Goal: Task Accomplishment & Management: Manage account settings

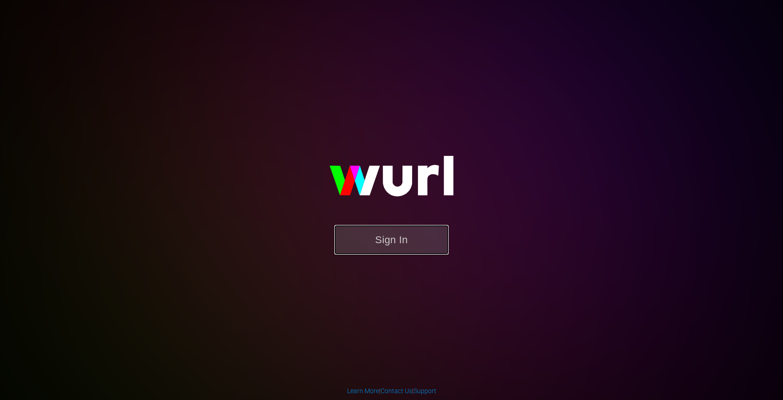
click at [402, 234] on button "Sign In" at bounding box center [392, 240] width 114 height 30
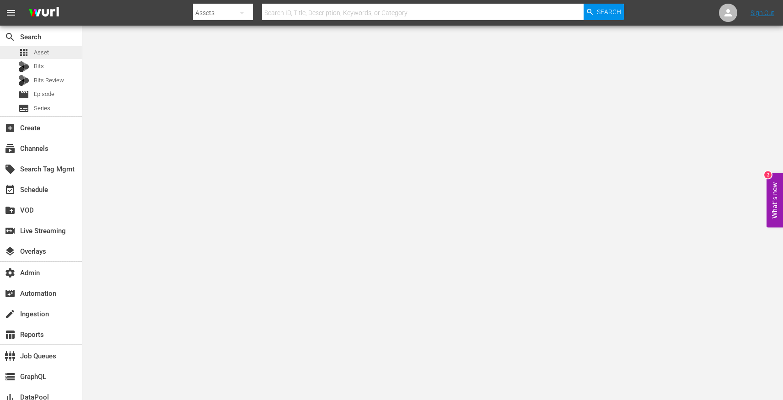
click at [42, 53] on span "Asset" at bounding box center [41, 52] width 15 height 9
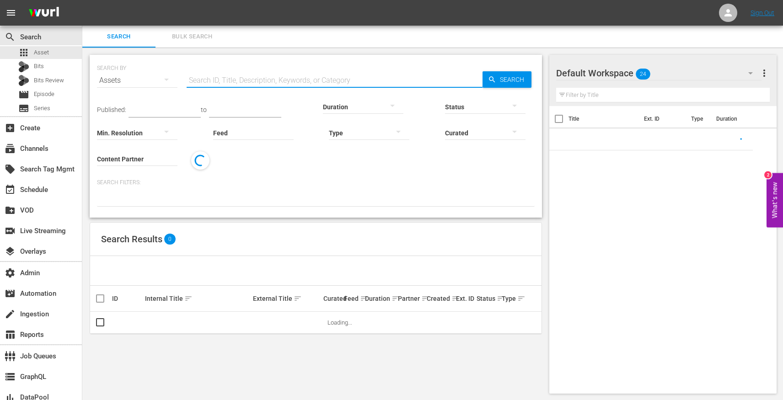
click at [240, 76] on input "text" at bounding box center [335, 81] width 296 height 22
paste input "The Pale Door"
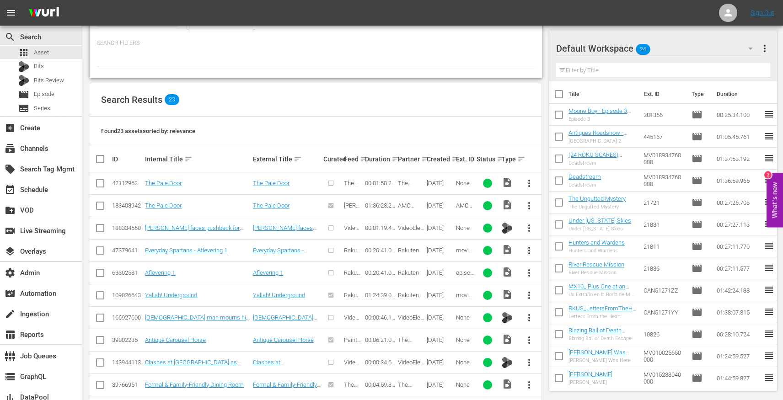
scroll to position [27, 0]
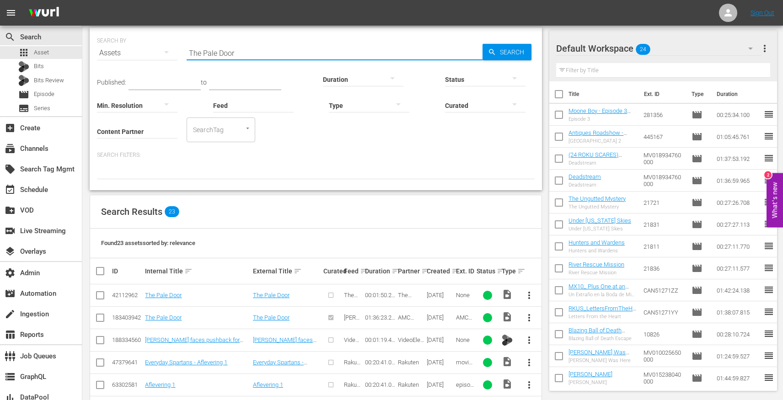
type input "The Pale Door"
click at [135, 138] on hr at bounding box center [137, 138] width 81 height 0
click at [134, 133] on input "Content Partner" at bounding box center [137, 132] width 81 height 33
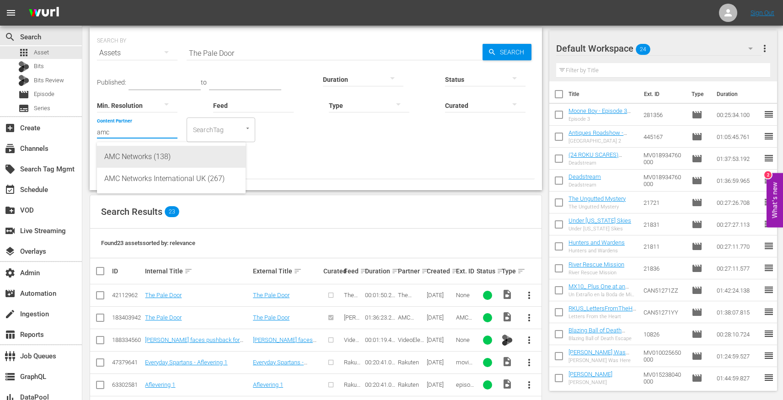
click at [140, 151] on div "AMC Networks (138)" at bounding box center [171, 157] width 134 height 22
type input "AMC Networks (138)"
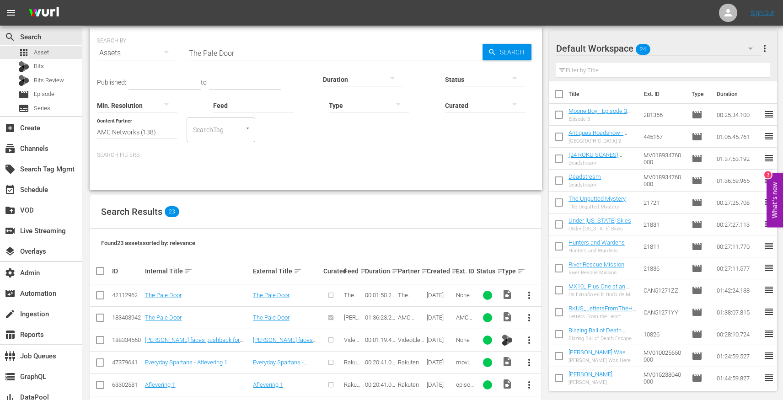
scroll to position [0, 0]
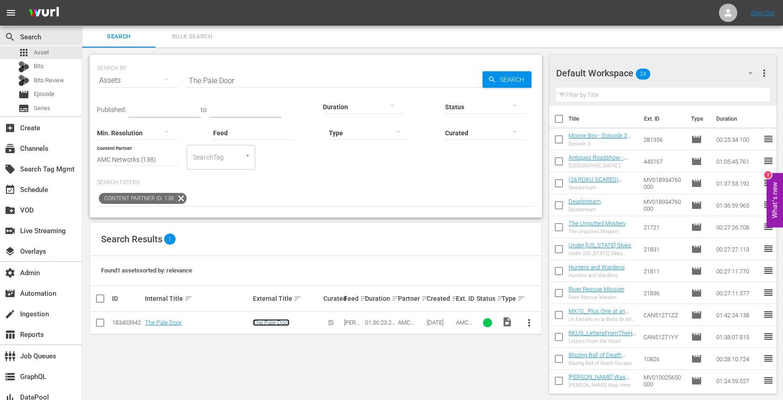
click at [274, 322] on link "The Pale Door" at bounding box center [271, 322] width 37 height 7
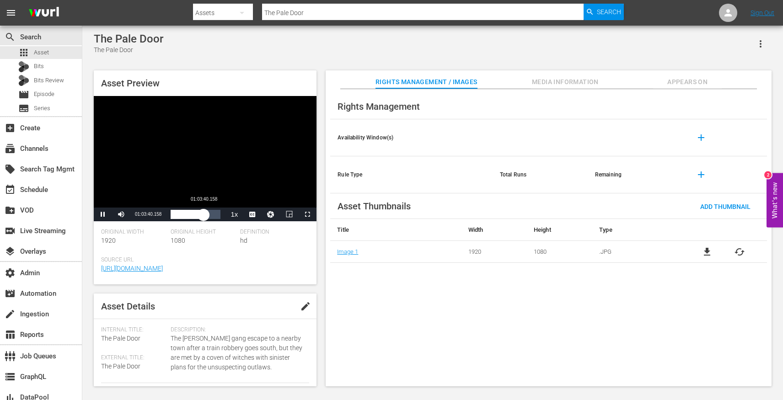
drag, startPoint x: 175, startPoint y: 216, endPoint x: 204, endPoint y: 216, distance: 28.8
click at [204, 216] on div "01:03:40.723" at bounding box center [187, 214] width 33 height 9
click at [308, 215] on span "Video Player" at bounding box center [308, 215] width 0 height 0
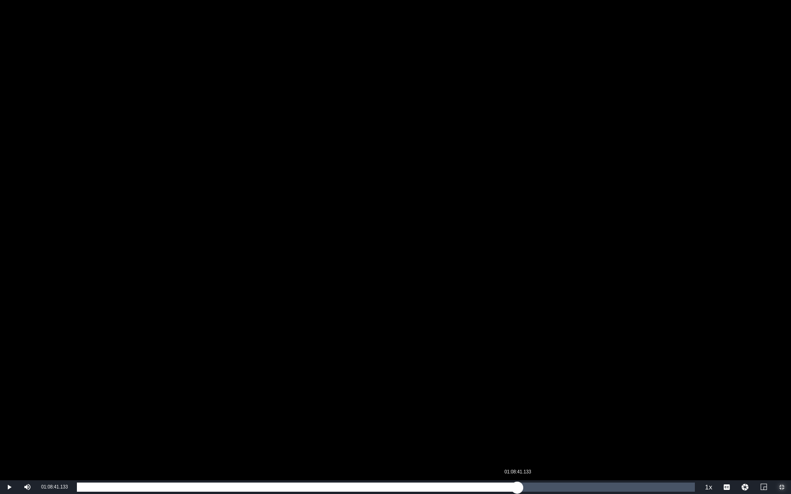
click at [517, 400] on div "Loaded : 66.26% 01:08:41.133 01:03:42.793" at bounding box center [386, 487] width 618 height 9
click at [535, 400] on div "Loaded : 71.34% 01:11:23.922 01:08:41.462" at bounding box center [386, 487] width 618 height 9
click at [557, 400] on div "01:14:53.834" at bounding box center [557, 487] width 0 height 9
drag, startPoint x: 581, startPoint y: 489, endPoint x: 672, endPoint y: 484, distance: 91.2
click at [672, 400] on div "Loaded : 96.48% 01:32:53.382 01:32:53.891" at bounding box center [386, 487] width 618 height 9
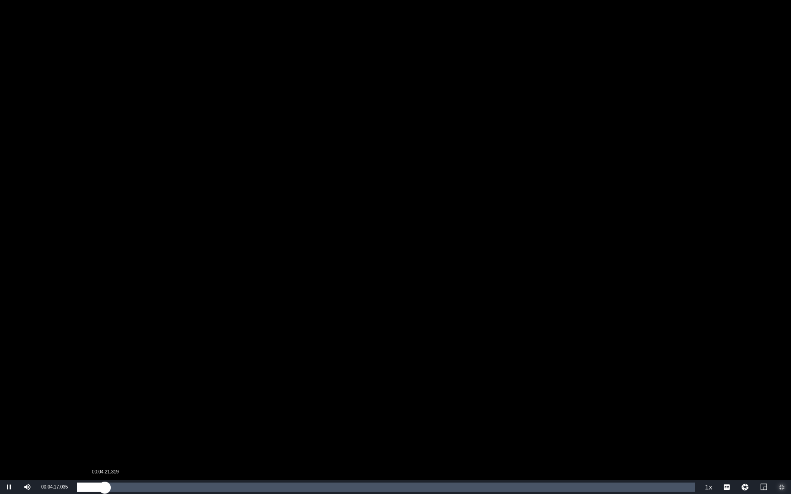
drag, startPoint x: 87, startPoint y: 487, endPoint x: 105, endPoint y: 488, distance: 17.9
click at [105, 400] on div "Loaded : 1.66% 00:04:21.319 00:01:35.042" at bounding box center [386, 487] width 618 height 9
click at [126, 400] on div "00:07:42.663" at bounding box center [126, 487] width 0 height 9
click at [142, 400] on div "00:10:08.316" at bounding box center [142, 487] width 0 height 9
click at [175, 400] on div "Loaded : 10.59% 00:15:21.043 00:10:08.612" at bounding box center [386, 487] width 618 height 9
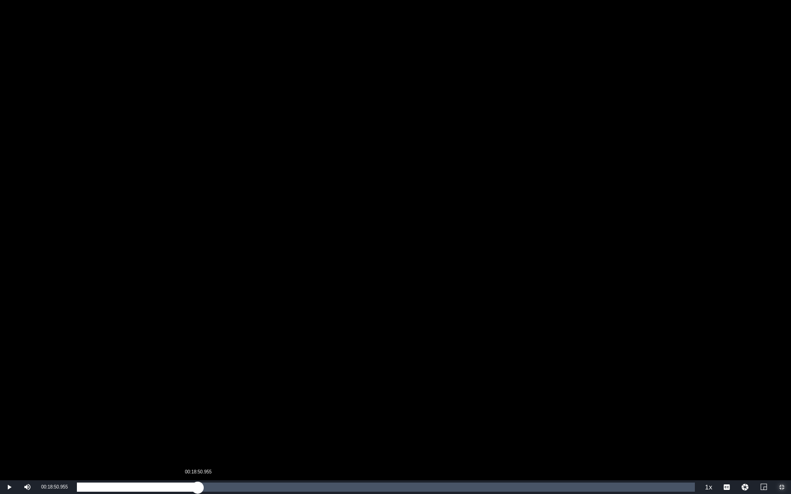
click at [198, 400] on div "Loaded : 16.20% 00:18:50.955 00:15:21.867" at bounding box center [386, 487] width 618 height 9
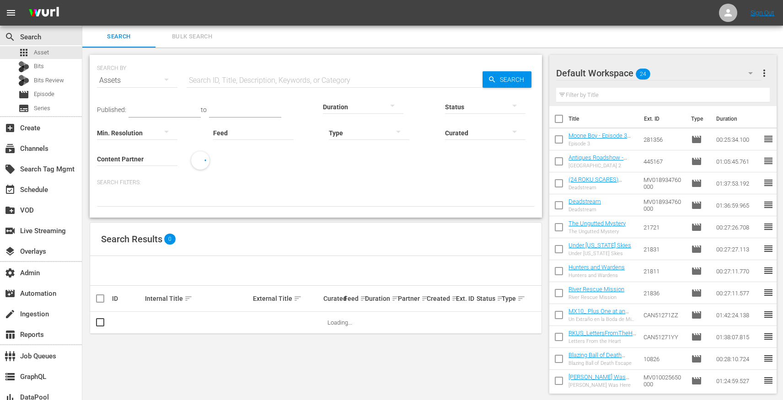
click at [211, 83] on input "text" at bounding box center [335, 81] width 296 height 22
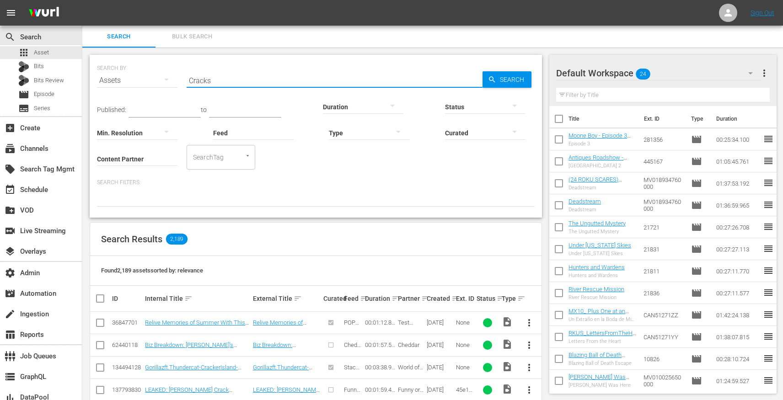
type input "Cracks"
click at [134, 162] on input "Content Partner" at bounding box center [137, 159] width 81 height 33
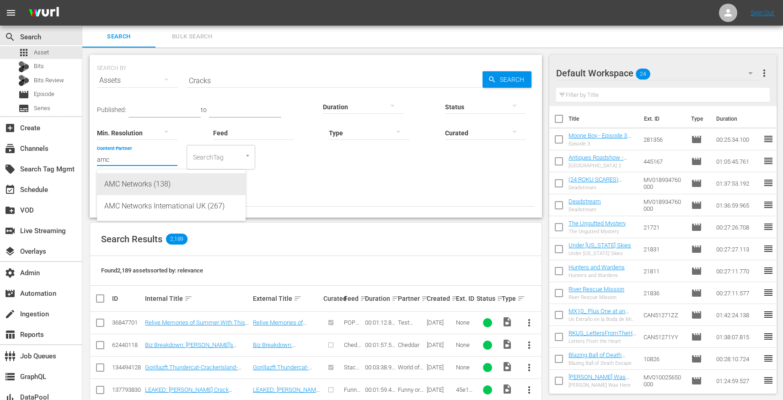
click at [146, 187] on div "AMC Networks (138)" at bounding box center [171, 184] width 134 height 22
type input "AMC Networks (138)"
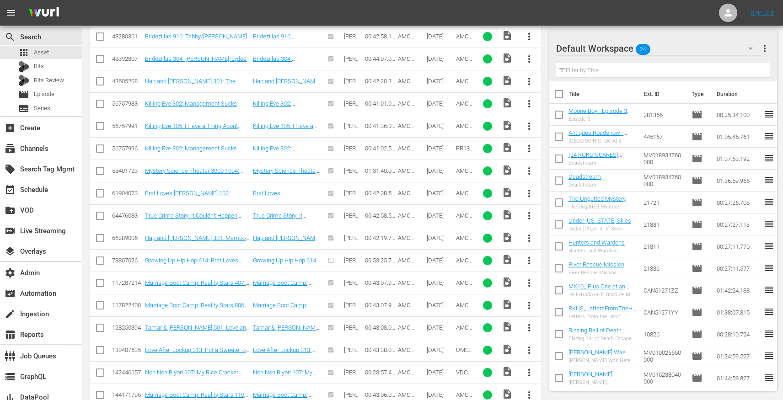
scroll to position [646, 0]
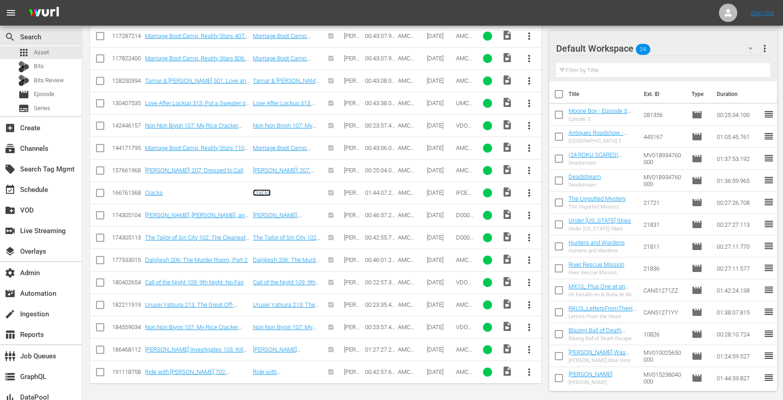
click at [263, 192] on link "Cracks" at bounding box center [262, 192] width 18 height 7
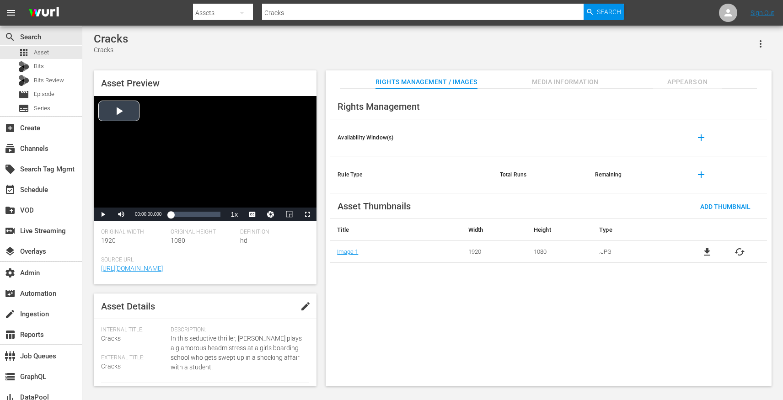
click at [232, 174] on div "Video Player" at bounding box center [205, 152] width 223 height 112
click at [308, 215] on span "Video Player" at bounding box center [308, 215] width 0 height 0
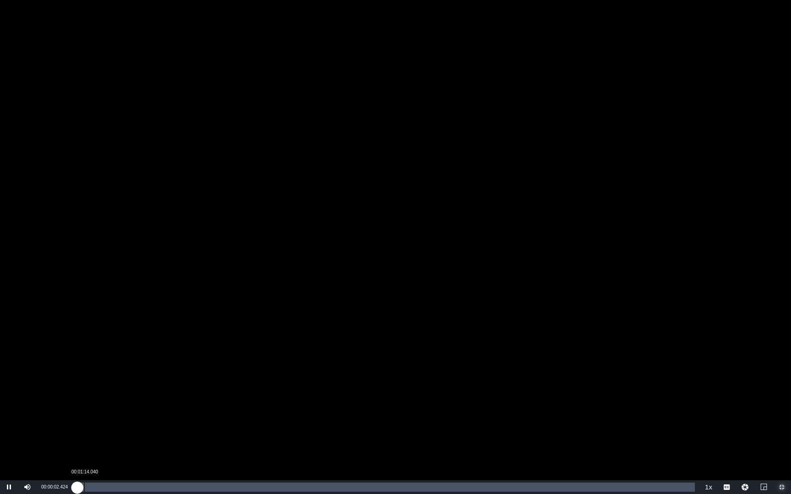
click at [77, 400] on div "00:00:02.606" at bounding box center [77, 487] width 0 height 9
click at [115, 400] on div "00:06:24.087" at bounding box center [115, 487] width 0 height 9
click at [133, 400] on div "Loaded : 6.25% 00:09:29.190 00:06:24.322" at bounding box center [386, 487] width 618 height 9
drag, startPoint x: 136, startPoint y: 489, endPoint x: 167, endPoint y: 486, distance: 31.2
click at [167, 400] on div "00:10:02.229" at bounding box center [122, 487] width 91 height 9
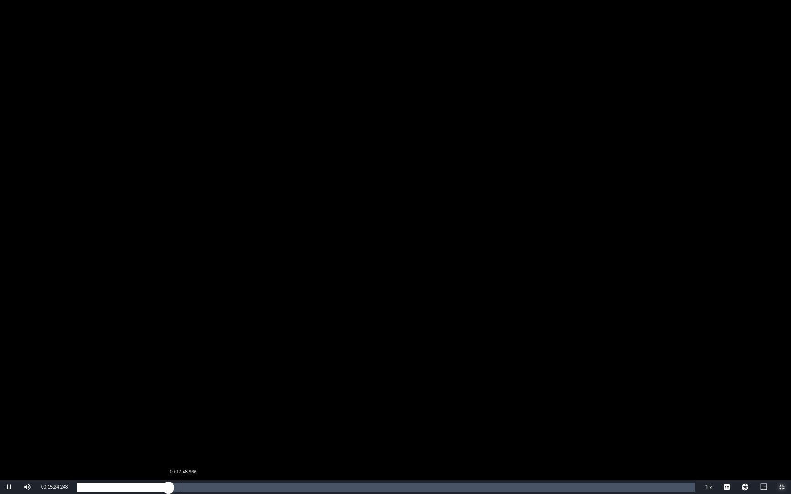
click at [181, 400] on div "Loaded : 15.19% 00:17:48.966 00:15:24.477" at bounding box center [386, 487] width 618 height 9
click at [254, 400] on div "Loaded : 16.92% 00:29:55.493 00:17:36.630" at bounding box center [386, 487] width 618 height 9
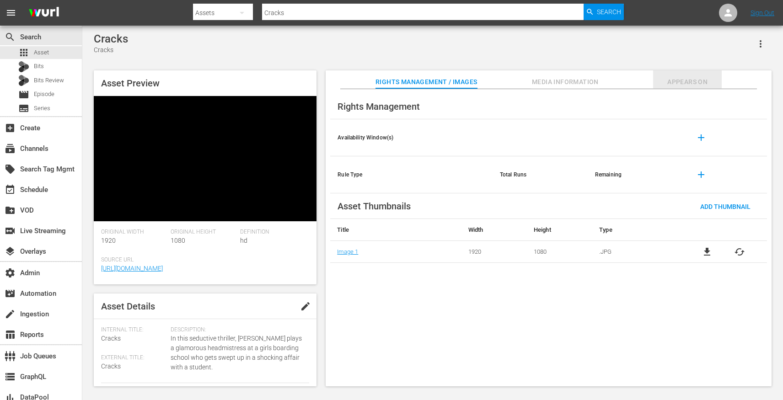
click at [680, 81] on span "Appears On" at bounding box center [687, 81] width 69 height 11
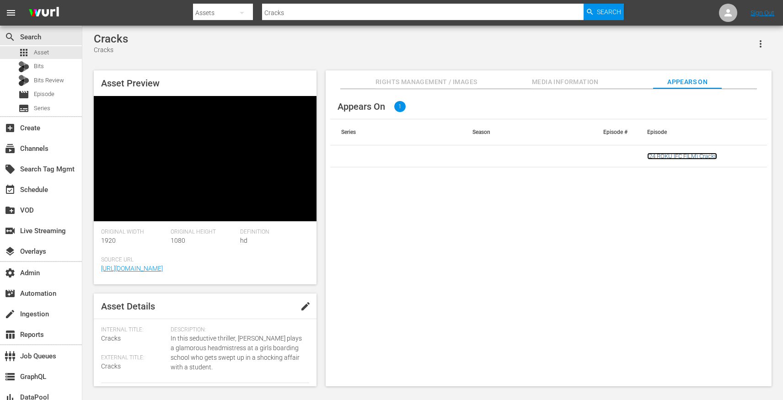
click at [657, 158] on link "(24 ROKU IFC FILM) Cracks" at bounding box center [683, 156] width 70 height 7
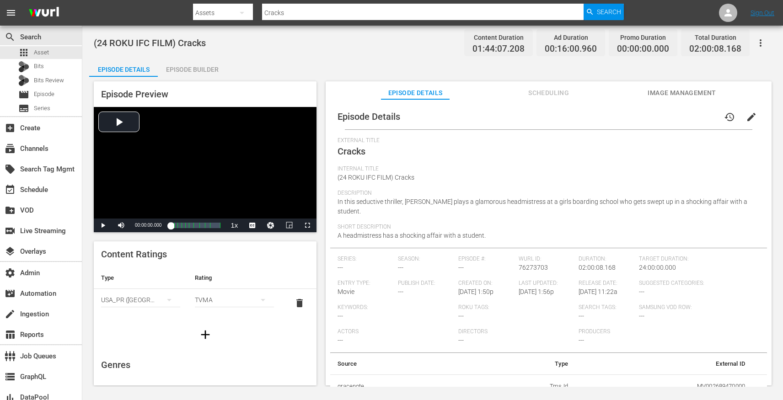
scroll to position [23, 0]
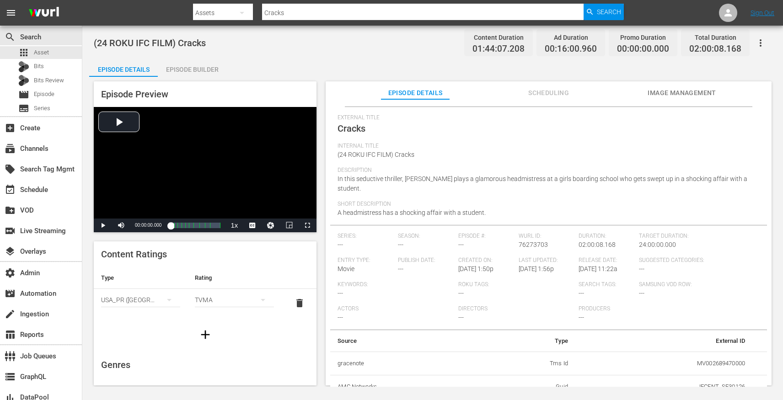
click at [540, 85] on button "Scheduling" at bounding box center [549, 90] width 69 height 18
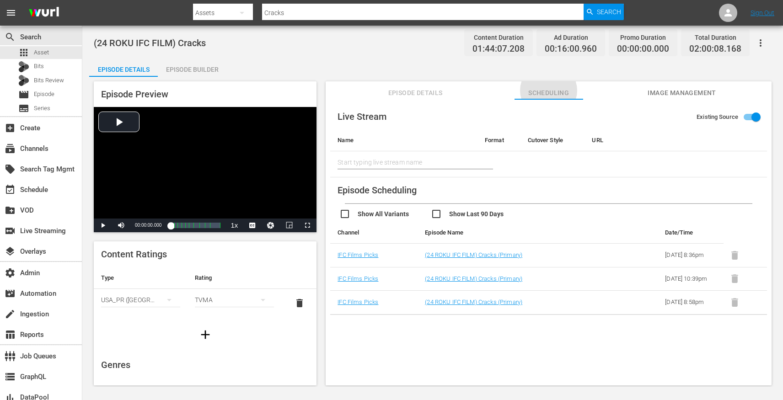
click at [438, 212] on input "checkbox" at bounding box center [477, 215] width 92 height 13
checkbox input "true"
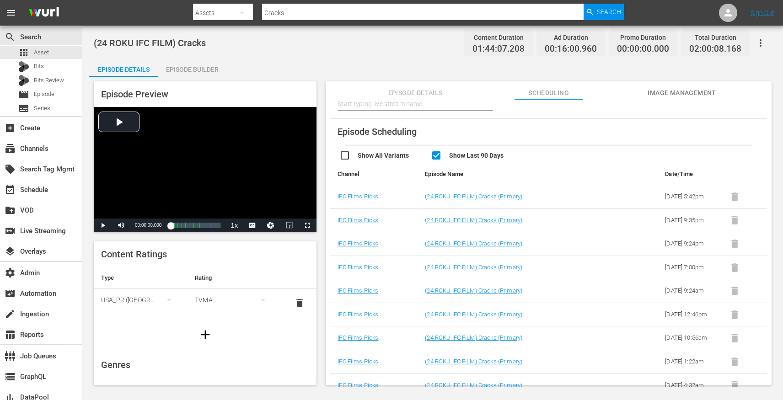
scroll to position [62, 0]
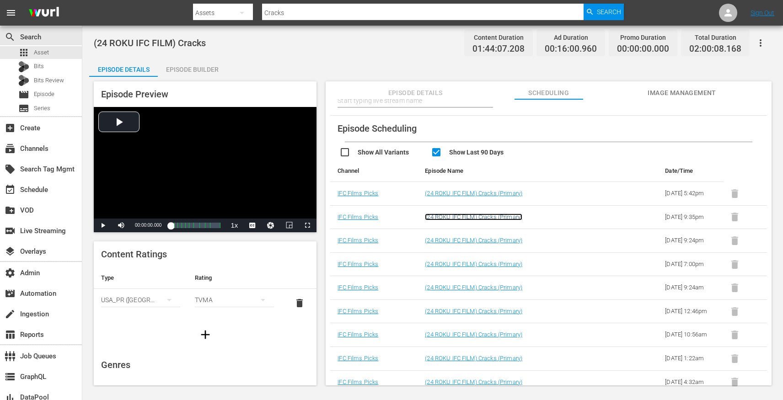
click at [443, 221] on link "(24 ROKU IFC FILM) Cracks (Primary)" at bounding box center [473, 217] width 97 height 7
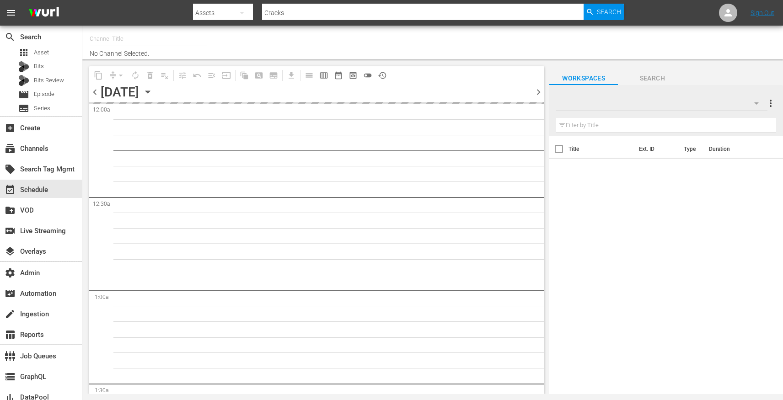
type input "IFC Films Picks - ROKU (563)"
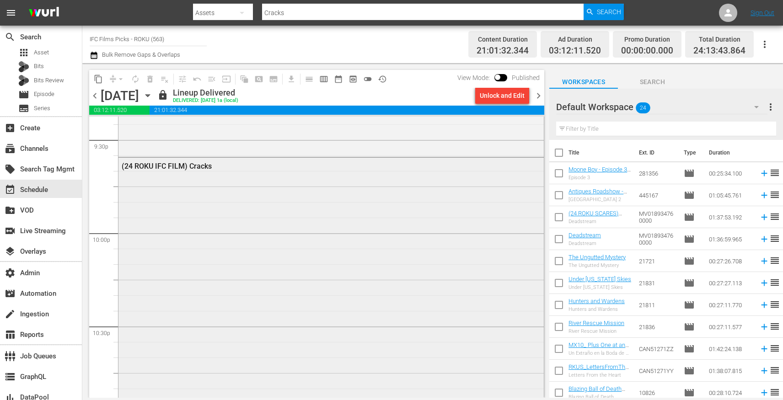
scroll to position [4003, 0]
click at [299, 290] on div "(24 ROKU IFC FILM) Cracks" at bounding box center [332, 331] width 426 height 371
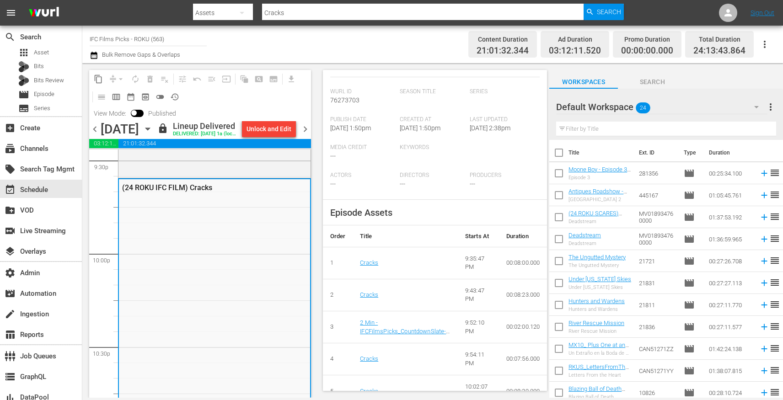
scroll to position [0, 0]
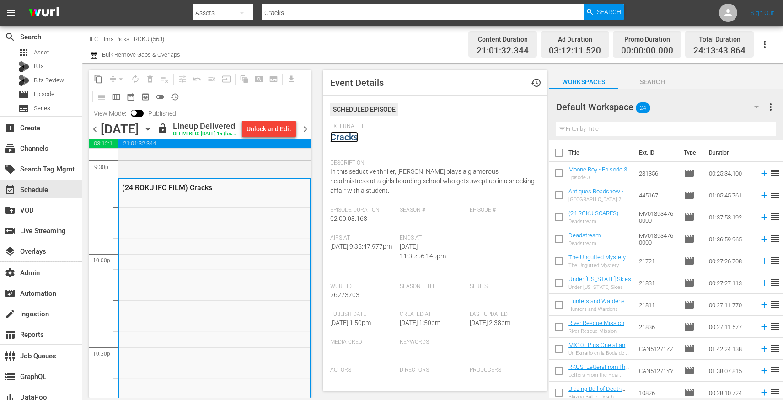
click at [347, 139] on link "Cracks" at bounding box center [344, 137] width 28 height 11
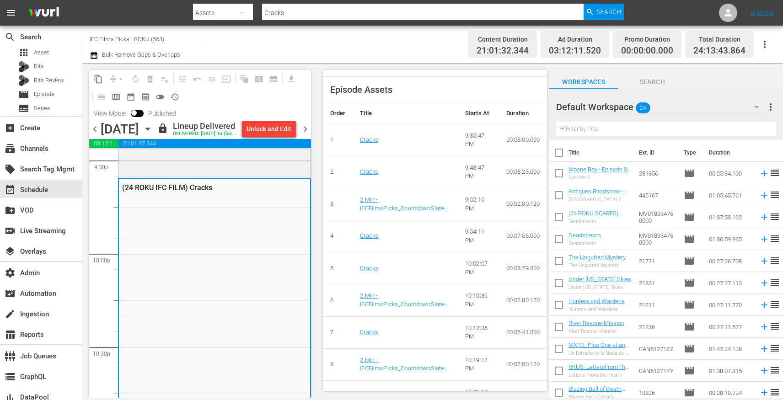
scroll to position [322, 0]
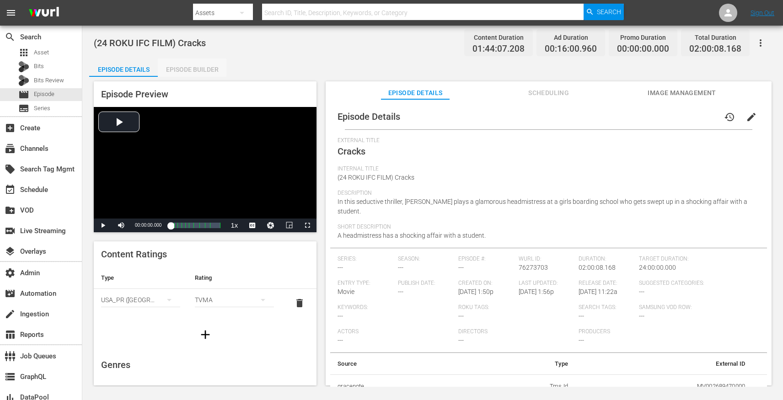
click at [189, 75] on div "Episode Builder" at bounding box center [192, 70] width 69 height 22
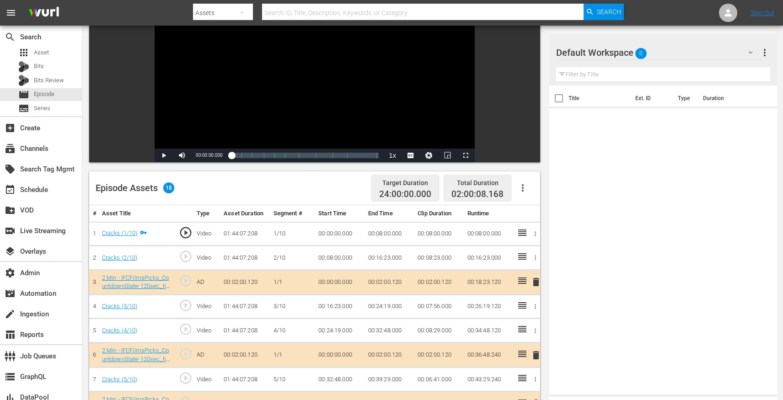
scroll to position [98, 0]
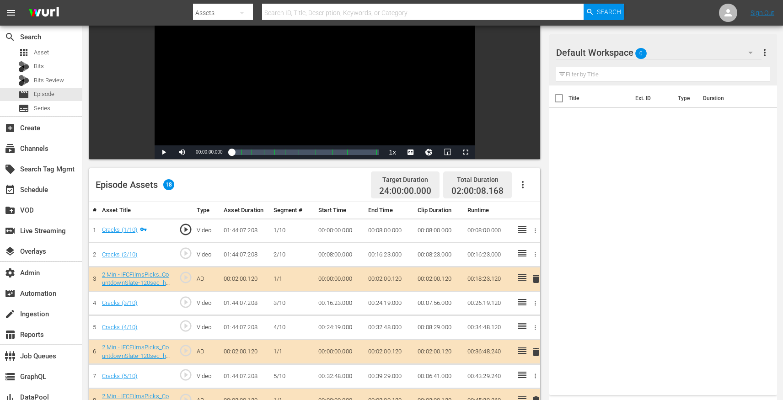
click at [181, 374] on span "play_circle_outline" at bounding box center [186, 375] width 14 height 14
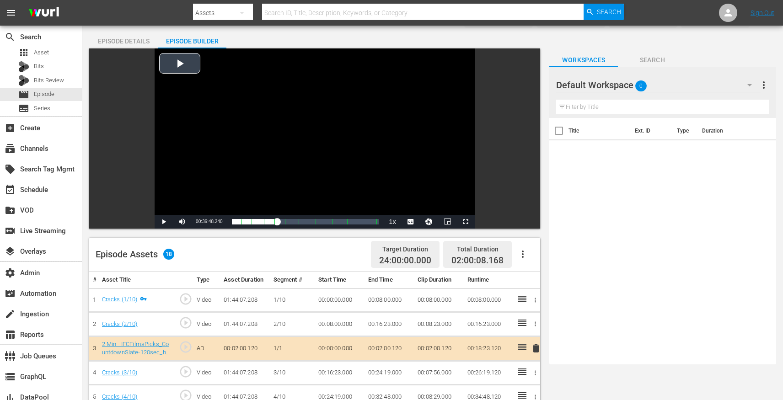
scroll to position [12, 0]
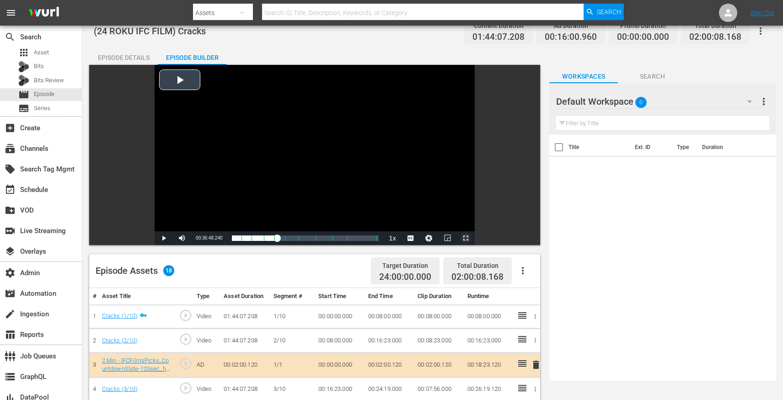
click at [466, 238] on span "Video Player" at bounding box center [466, 238] width 0 height 0
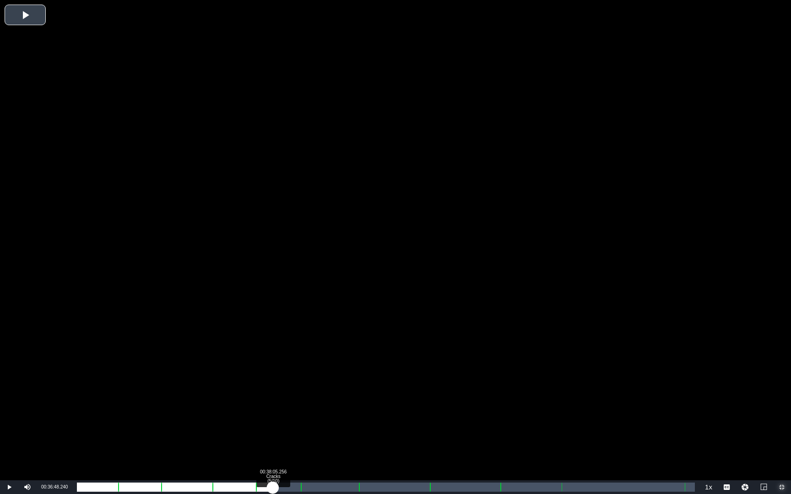
click at [273, 400] on div "00:32:48.000" at bounding box center [175, 487] width 196 height 9
click at [284, 400] on div "00:40:13.401 Cracks (5/10)" at bounding box center [284, 487] width 0 height 9
click at [293, 400] on div "Loaded : 34.99% 00:42:00.189 Cracks (5/10) 00:36:15.240 Cue Point 4: 00:34:48.1…" at bounding box center [386, 487] width 618 height 9
click at [294, 400] on div "00:38:10.231" at bounding box center [185, 487] width 217 height 9
click at [296, 400] on div "00:38:38.647" at bounding box center [186, 487] width 219 height 9
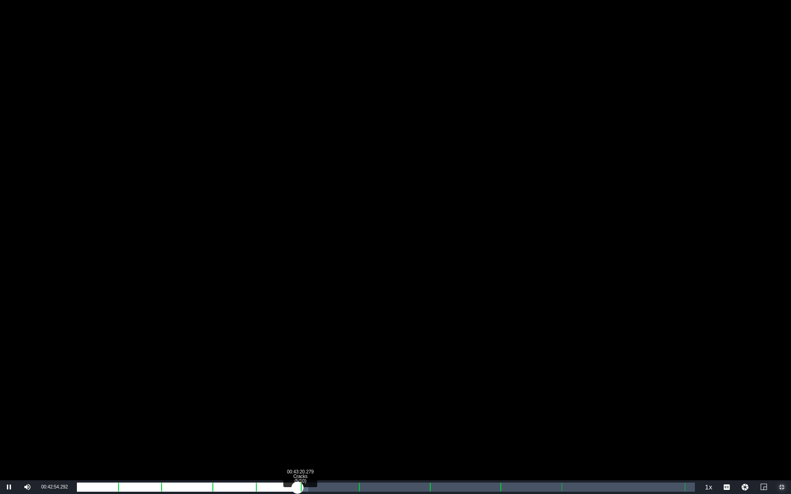
click at [297, 400] on div "00:38:54.174" at bounding box center [187, 487] width 221 height 9
click at [354, 400] on div "00:53:50.327 Cracks (6/10)" at bounding box center [354, 487] width 0 height 9
click at [354, 400] on div "00:47:52.458" at bounding box center [215, 487] width 277 height 9
click at [253, 400] on div "00:34:15.662 Cracks (4/10)" at bounding box center [253, 487] width 0 height 9
click at [254, 400] on div "00:32:19.209" at bounding box center [165, 487] width 177 height 9
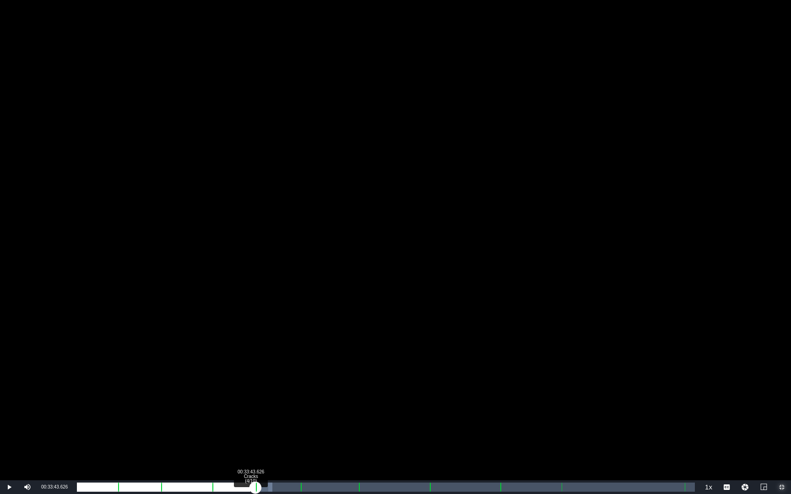
click at [250, 400] on div "00:32:40.400" at bounding box center [166, 487] width 178 height 9
click at [207, 400] on div "Loaded : 30.48% 00:25:16.384 Cracks (3/10) 00:31:43.893 Cue Point 4: 00:34:48.1…" at bounding box center [386, 487] width 618 height 9
click at [207, 400] on div "00:23:18.985" at bounding box center [142, 487] width 130 height 9
click at [158, 400] on div "Loaded : 22.98% 00:15:50.410 Cracks (2/10) 00:23:39.386 Cue Point 2: 00:16:23.0…" at bounding box center [386, 487] width 618 height 9
click at [356, 400] on div "Loaded : 15.77% 00:54:22.363 Cracks (6/10) 00:15:52.356 Cue Point 2: 00:16:23.0…" at bounding box center [386, 487] width 618 height 9
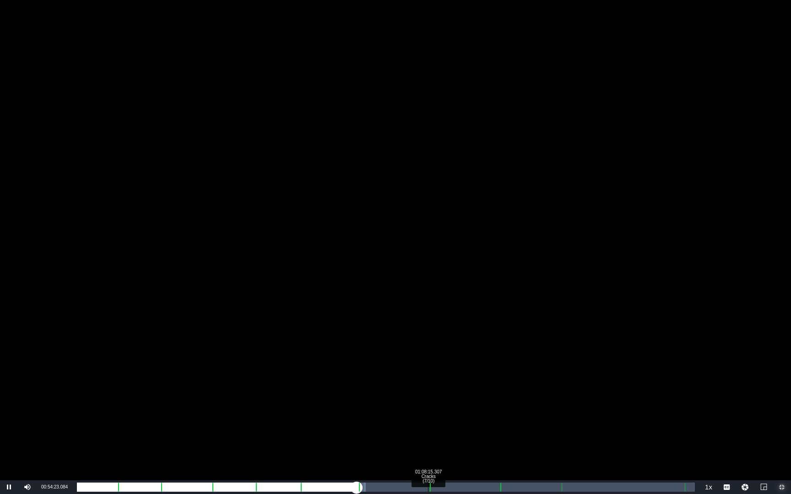
click at [428, 400] on div "01:08:15.307 Cracks (7/10)" at bounding box center [428, 487] width 0 height 9
click at [426, 400] on div "01:00:17.199" at bounding box center [252, 487] width 351 height 9
click at [494, 400] on div "Loaded : 57.97% 01:21:09.517 Cracks (8/10) 00:59:49.897 Cue Point 7: 01:08:35.4…" at bounding box center [386, 487] width 618 height 9
click at [494, 400] on div "01:11:11.740" at bounding box center [285, 487] width 417 height 9
click at [553, 400] on div "Loaded : 69.03% 01:32:43.637 Cracks (9/10) 01:11:37.061 Cue Point 9: 01:34:11.7…" at bounding box center [386, 487] width 618 height 9
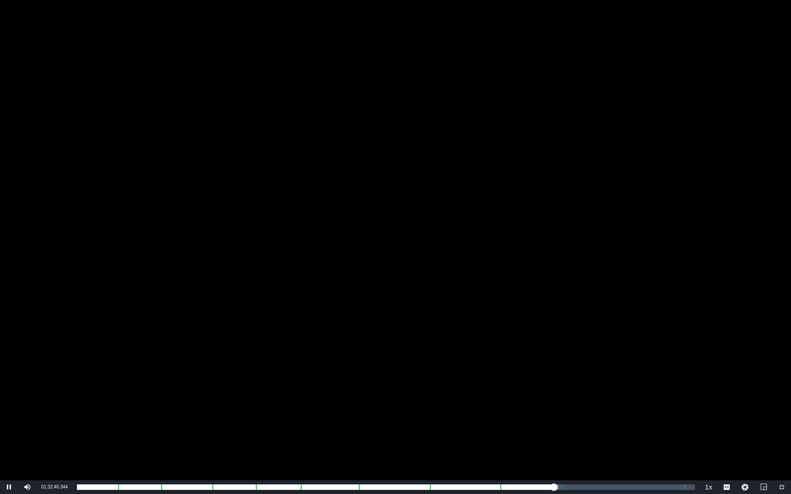
click at [405, 329] on div "Video Player" at bounding box center [395, 240] width 791 height 481
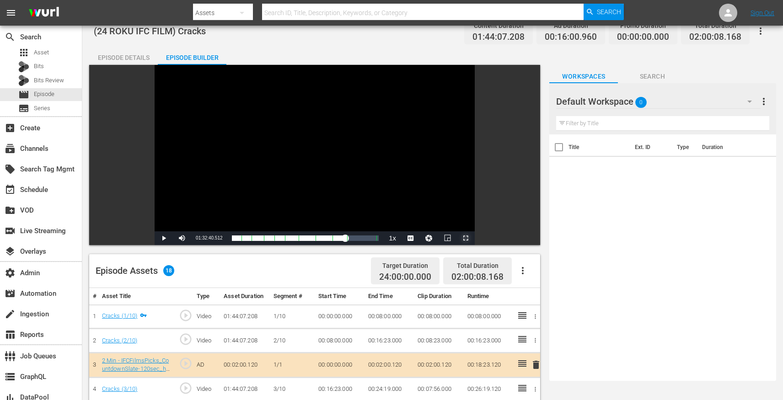
click at [466, 238] on span "Video Player" at bounding box center [466, 238] width 0 height 0
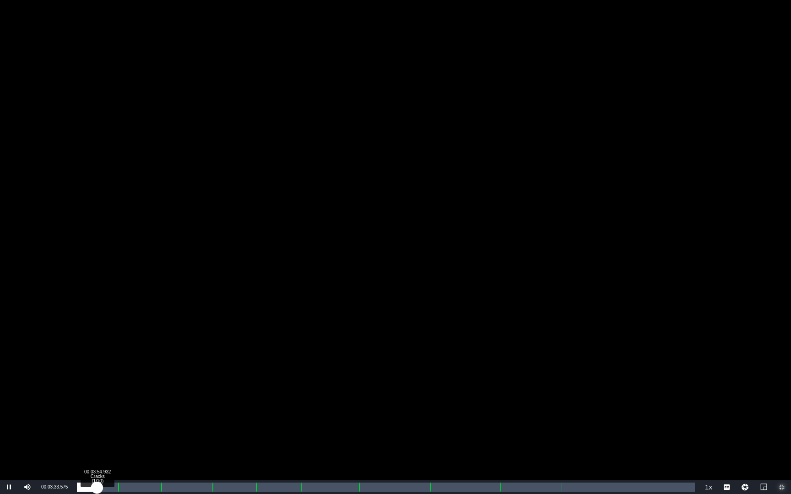
drag, startPoint x: 82, startPoint y: 486, endPoint x: 99, endPoint y: 487, distance: 17.0
click at [99, 400] on div "Loaded : 1.15% 00:03:54.932 Cracks (1/10) 00:00:59.330 Cue Point 3: 00:26:19.120" at bounding box center [386, 487] width 618 height 9
click at [99, 400] on div "00:04:16.290" at bounding box center [88, 487] width 22 height 9
click at [110, 400] on div "Loaded : 4.23% 00:06:24.435 Cracks (1/10) 00:04:16.769 Cue Point 3: 00:26:19.120" at bounding box center [386, 487] width 618 height 9
click at [110, 400] on div "00:06:26.721" at bounding box center [93, 487] width 33 height 9
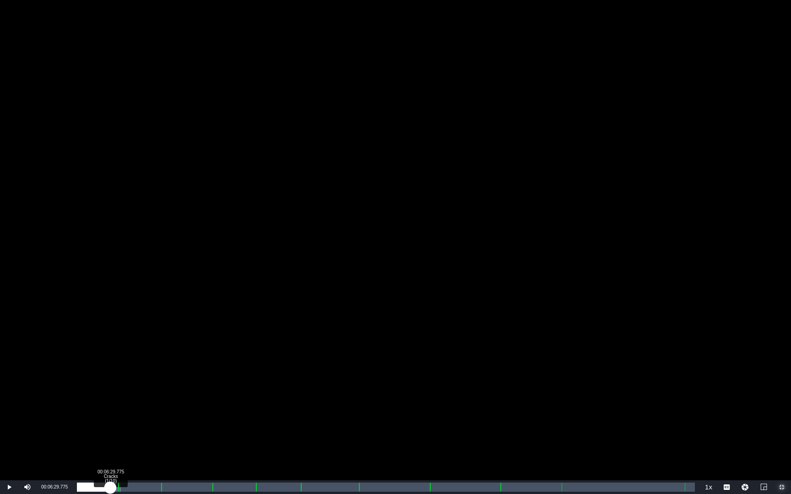
click at [110, 400] on div "00:07:13.419" at bounding box center [93, 487] width 33 height 9
click at [108, 400] on div "00:06:30.264" at bounding box center [93, 487] width 32 height 9
click at [108, 400] on div "00:06:08.899" at bounding box center [92, 487] width 31 height 9
click at [105, 400] on div "00:05:58.609" at bounding box center [91, 487] width 28 height 9
click at [103, 400] on div "00:05:32.737" at bounding box center [91, 487] width 28 height 9
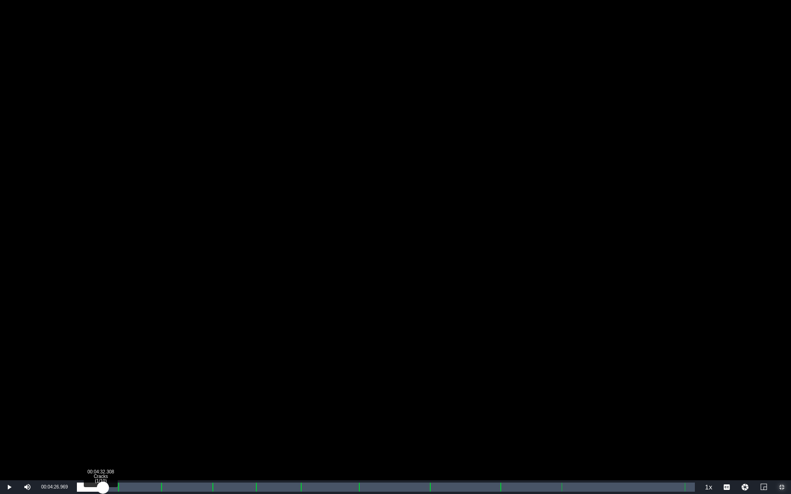
click at [100, 400] on div "00:05:00.962" at bounding box center [90, 487] width 26 height 9
click at [139, 400] on div "Loaded : 4.42% 00:12:00.816 Cracks (2/10) 00:04:28.680 Cue Point 1: 00:08:00.000" at bounding box center [386, 487] width 618 height 9
click at [130, 400] on div "00:12:01.391" at bounding box center [103, 487] width 53 height 9
click at [126, 400] on div "00:10:20.173" at bounding box center [103, 487] width 53 height 9
click at [772, 400] on button "Exit Fullscreen" at bounding box center [781, 488] width 18 height 14
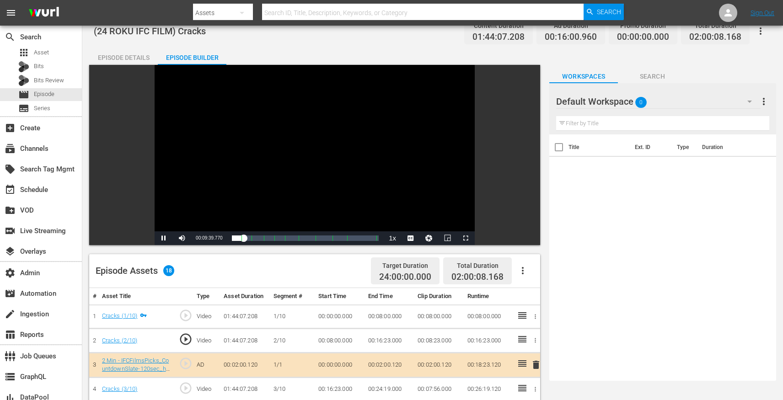
click at [282, 169] on div "Video Player" at bounding box center [315, 148] width 320 height 167
click at [466, 238] on span "Video Player" at bounding box center [466, 238] width 0 height 0
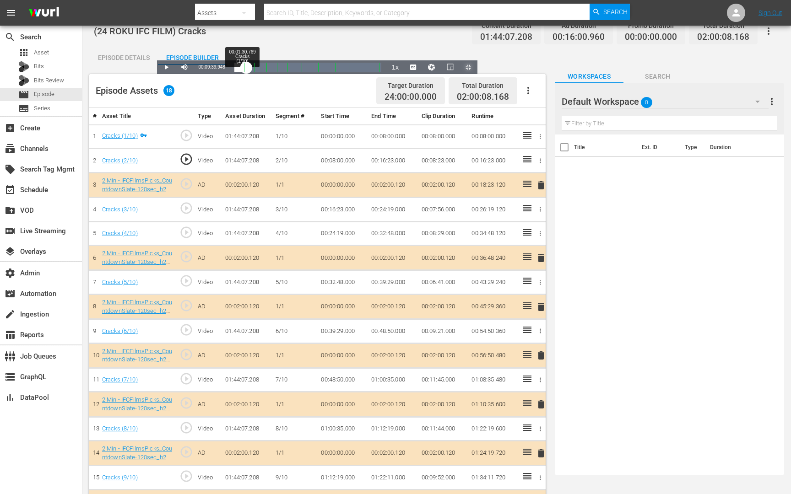
click at [234, 72] on div "Loaded : 9.42% 00:01:30.769 Cracks (1/10) 00:09:39.948 Cue Point 1: 00:08:00.000" at bounding box center [307, 67] width 147 height 9
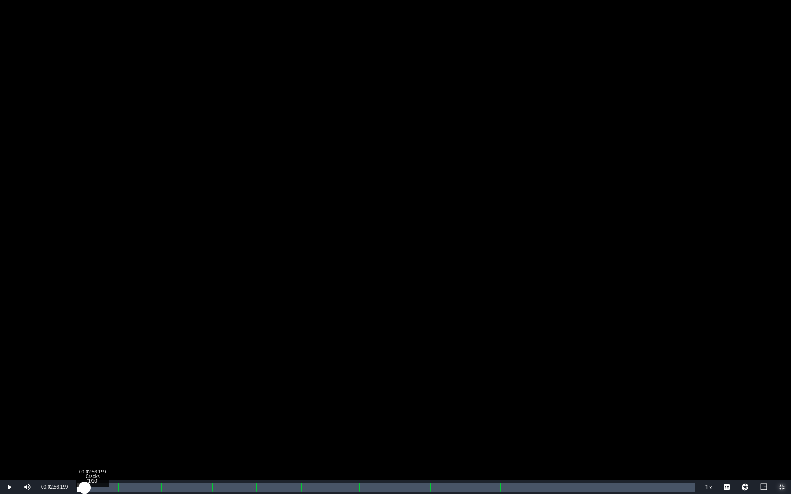
click at [85, 400] on div "00:01:31.289" at bounding box center [81, 487] width 8 height 9
click at [92, 400] on div "00:02:56.373" at bounding box center [84, 487] width 15 height 9
click at [97, 400] on div "00:04:00.721" at bounding box center [87, 487] width 21 height 9
click at [107, 400] on div "00:04:54.299" at bounding box center [92, 487] width 31 height 9
click at [108, 400] on div "00:05:58.464" at bounding box center [92, 487] width 31 height 9
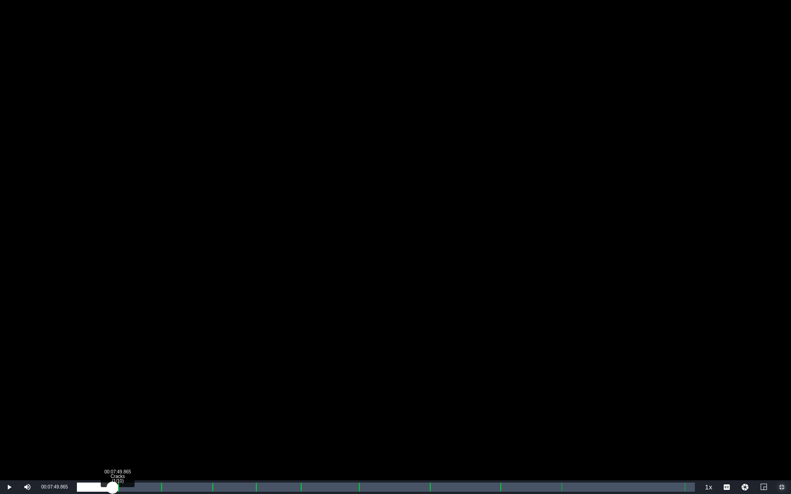
click at [113, 400] on div "00:06:56.923" at bounding box center [95, 487] width 36 height 9
click at [117, 400] on div "00:07:50.320" at bounding box center [97, 487] width 40 height 9
click at [122, 400] on div "00:08:50.798" at bounding box center [99, 487] width 45 height 9
click at [128, 400] on div "00:09:52.828" at bounding box center [102, 487] width 51 height 9
click at [133, 400] on div "00:10:57.923" at bounding box center [105, 487] width 56 height 9
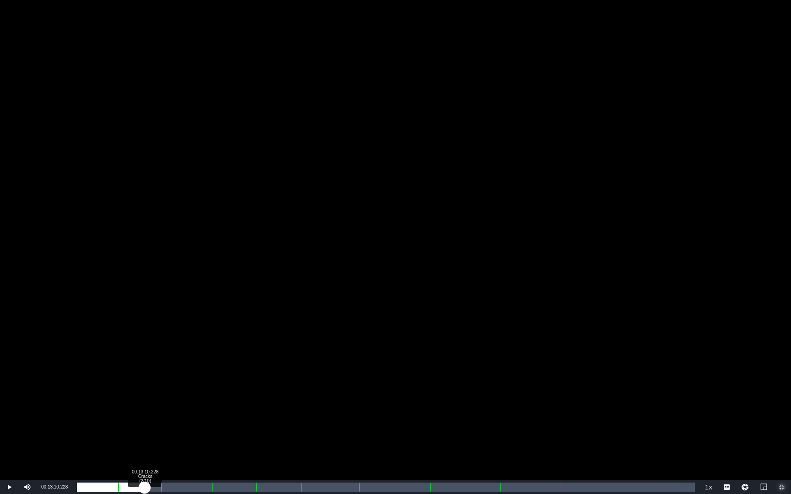
click at [144, 400] on div "00:11:50.759" at bounding box center [111, 487] width 68 height 9
click at [145, 400] on div "00:13:11.056" at bounding box center [111, 487] width 68 height 9
click at [150, 400] on div "00:14:14.907" at bounding box center [113, 487] width 73 height 9
click at [162, 400] on div "Progress Bar" at bounding box center [161, 487] width 1 height 12
click at [162, 400] on div "00:00:05.096" at bounding box center [119, 487] width 85 height 9
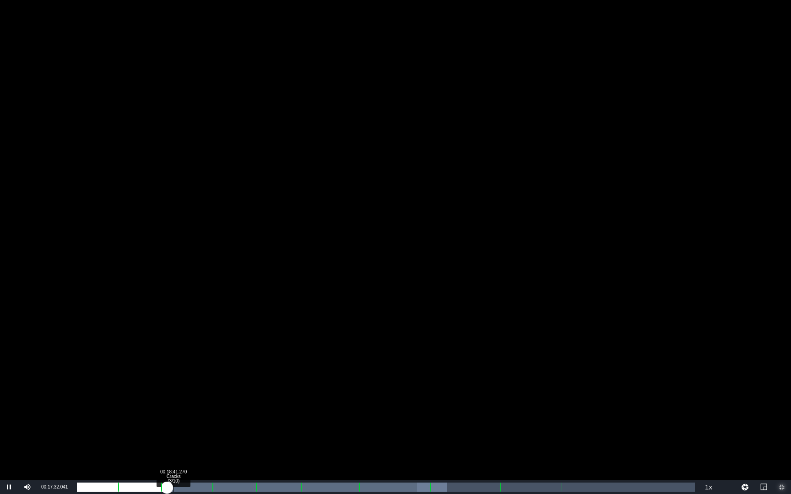
click at [167, 400] on div "00:01:09.215" at bounding box center [122, 487] width 90 height 9
click at [173, 400] on div "00:16:42.115" at bounding box center [125, 487] width 96 height 9
click at [179, 400] on div "00:17:51.139" at bounding box center [128, 487] width 102 height 9
click at [189, 400] on div "00:18:54.929" at bounding box center [133, 487] width 112 height 9
click at [189, 400] on div "00:19:48.346" at bounding box center [133, 487] width 112 height 9
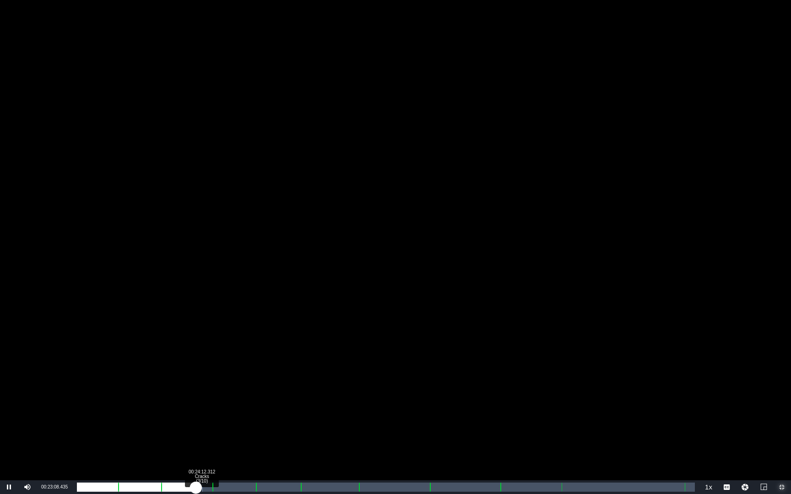
click at [196, 400] on div "00:21:08.361" at bounding box center [136, 487] width 119 height 9
click at [201, 400] on div "00:22:07.091" at bounding box center [139, 487] width 124 height 9
click at [208, 400] on div "00:23:27.291" at bounding box center [142, 487] width 131 height 9
click at [211, 400] on div "00:24:00.531" at bounding box center [144, 487] width 134 height 9
click at [221, 400] on div "00:25:04.612" at bounding box center [149, 487] width 144 height 9
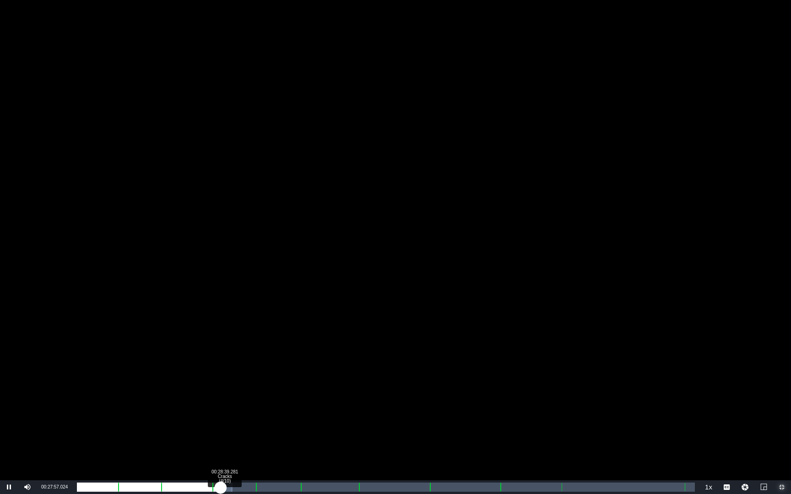
click at [221, 400] on div "00:25:57.137" at bounding box center [149, 487] width 144 height 9
click at [224, 400] on div "00:26:39.665" at bounding box center [150, 487] width 147 height 9
click at [228, 400] on div "00:27:27.825" at bounding box center [152, 487] width 151 height 9
click at [234, 400] on div "00:28:37.108" at bounding box center [155, 487] width 157 height 9
click at [240, 400] on div "00:29:41.212" at bounding box center [158, 487] width 163 height 9
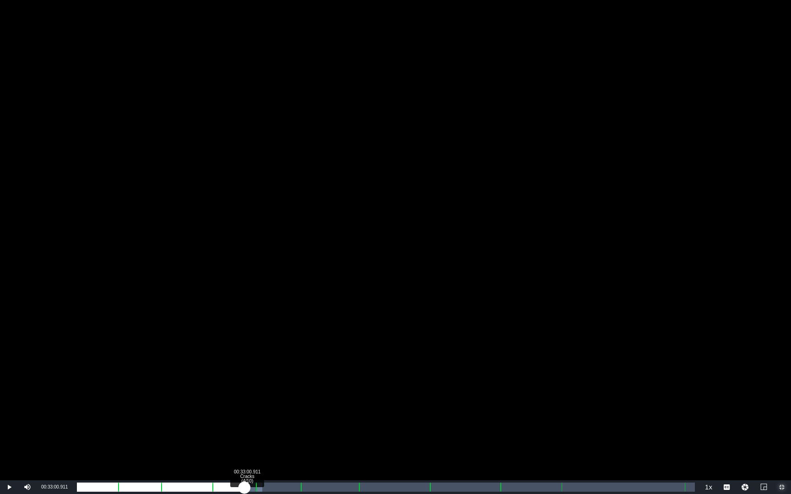
click at [244, 400] on div "00:30:32.835" at bounding box center [160, 487] width 167 height 9
click at [247, 400] on div "00:31:01.249" at bounding box center [162, 487] width 170 height 9
click at [249, 400] on div "00:31:27.884" at bounding box center [163, 487] width 172 height 9
click at [260, 400] on div "00:32:21.268" at bounding box center [168, 487] width 183 height 9
click at [266, 400] on div "00:00:48.000" at bounding box center [171, 487] width 189 height 9
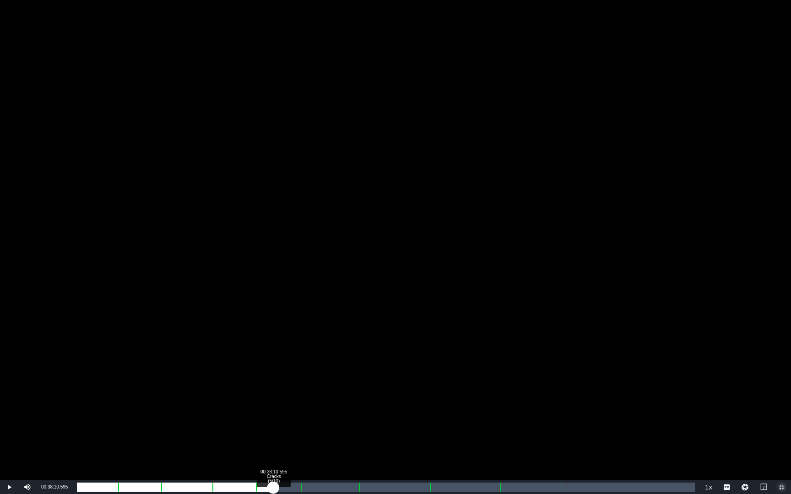
click at [273, 400] on div "00:32:51.124" at bounding box center [175, 487] width 196 height 9
click at [273, 400] on div "00:34:12.509" at bounding box center [175, 487] width 196 height 9
click at [285, 400] on div "00:35:14.936" at bounding box center [181, 487] width 208 height 9
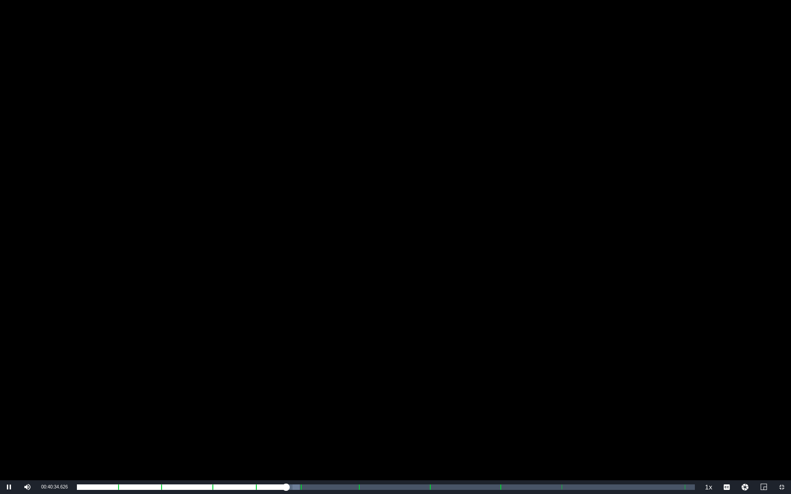
click at [280, 372] on div "Video Player" at bounding box center [395, 240] width 791 height 481
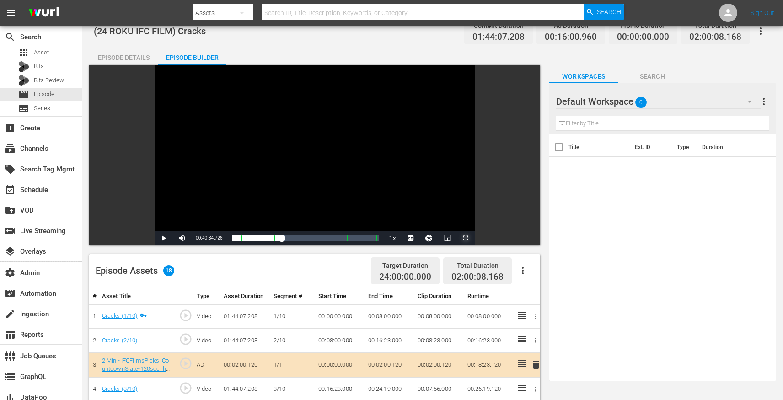
click at [466, 238] on span "Video Player" at bounding box center [466, 238] width 0 height 0
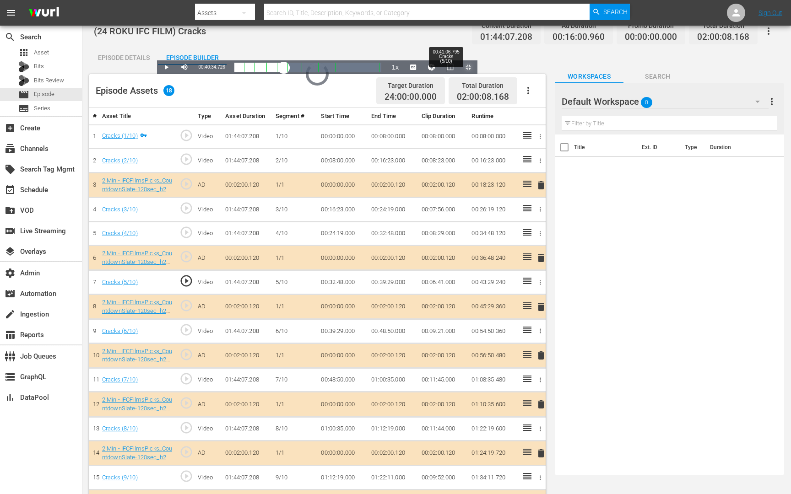
click at [284, 72] on div "00:36:34.486" at bounding box center [259, 67] width 50 height 9
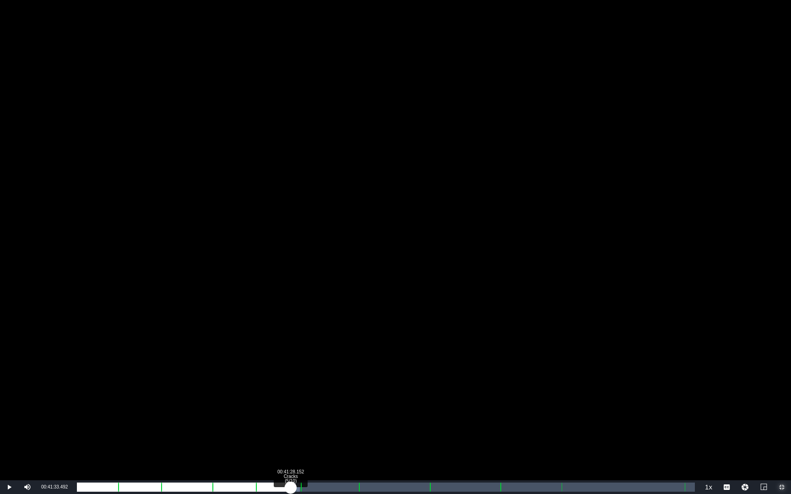
click at [291, 400] on div "00:37:07.945" at bounding box center [184, 487] width 214 height 9
click at [291, 400] on div "00:37:40.295" at bounding box center [184, 487] width 214 height 9
click at [287, 400] on div "00:37:34.263" at bounding box center [184, 487] width 214 height 9
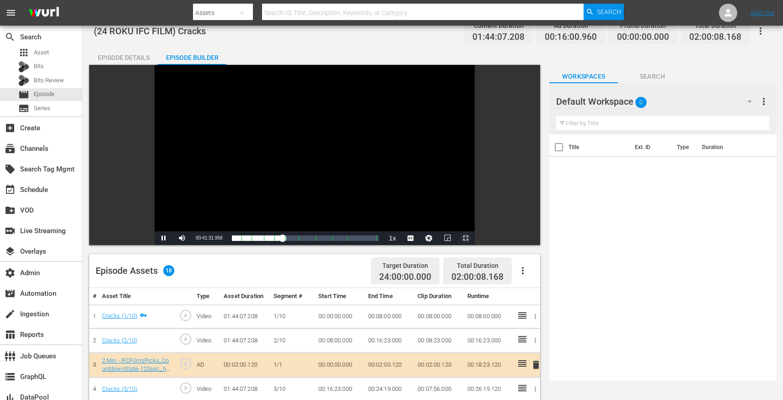
click at [457, 232] on button "Fullscreen" at bounding box center [466, 239] width 18 height 14
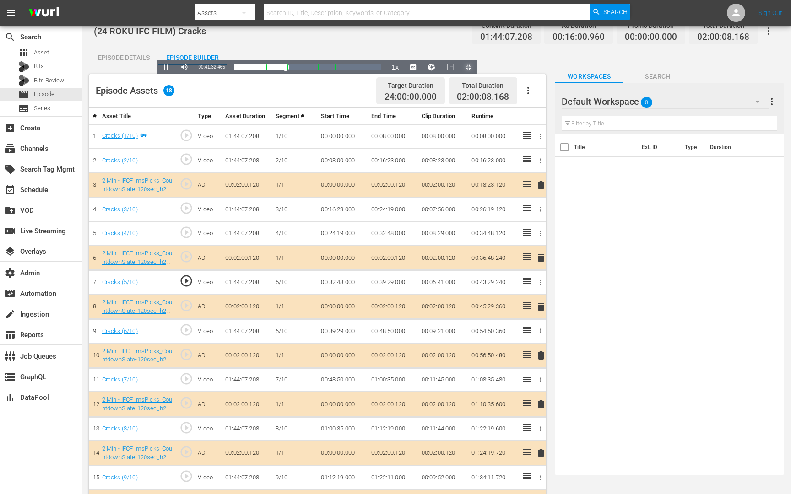
click at [459, 60] on button "Exit Fullscreen" at bounding box center [468, 67] width 18 height 14
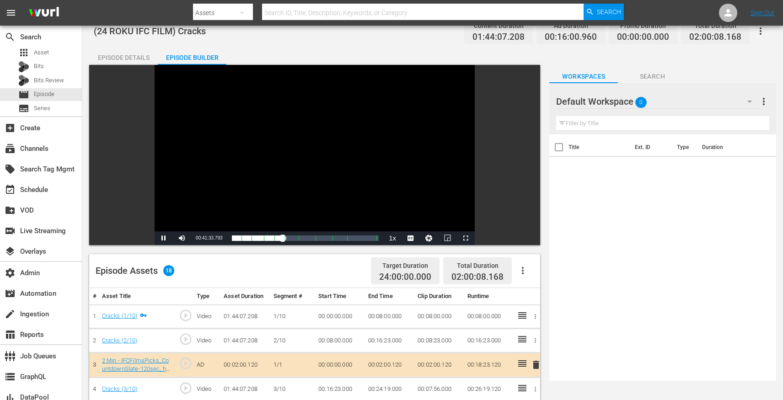
click at [362, 133] on div "Video Player" at bounding box center [315, 148] width 320 height 167
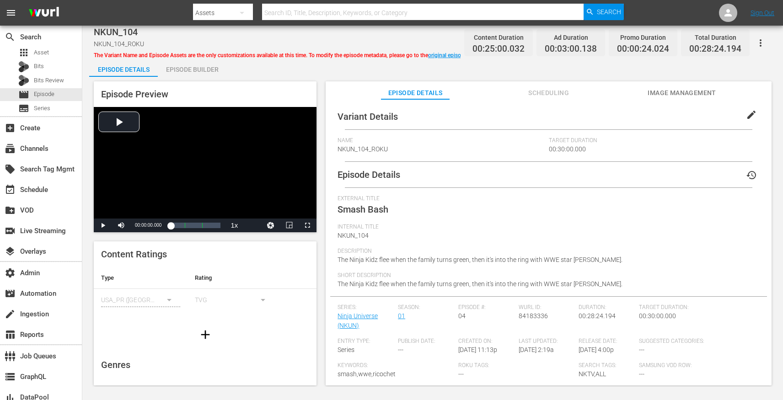
click at [750, 115] on span "edit" at bounding box center [751, 114] width 11 height 11
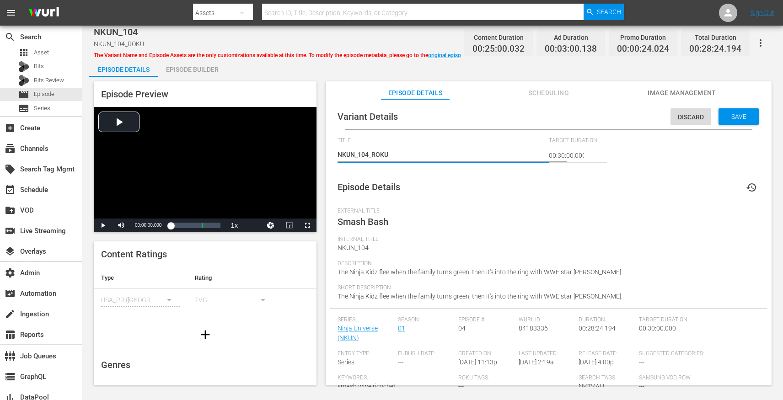
click at [505, 269] on span "The Ninja Kidz flee when the family turns green, then it's into the ring with W…" at bounding box center [480, 272] width 285 height 7
click at [671, 119] on span "Discard" at bounding box center [691, 116] width 41 height 7
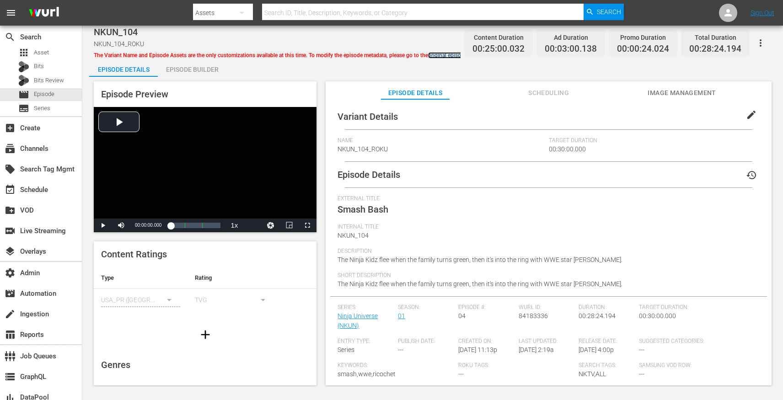
click at [444, 56] on link "original episode" at bounding box center [447, 55] width 39 height 6
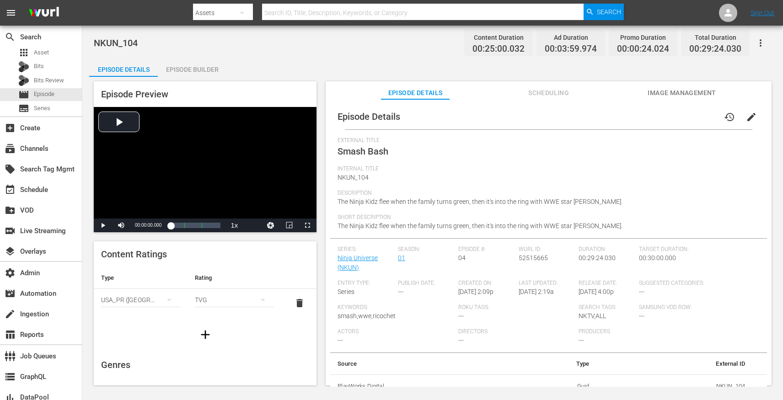
click at [746, 116] on span "edit" at bounding box center [751, 117] width 11 height 11
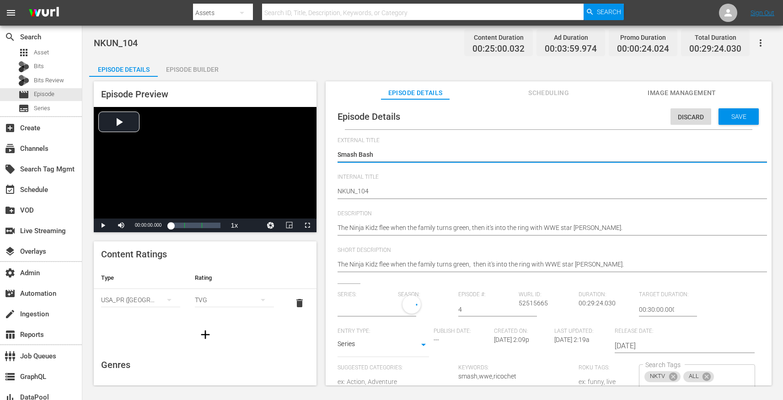
type input "Ninja Universe"
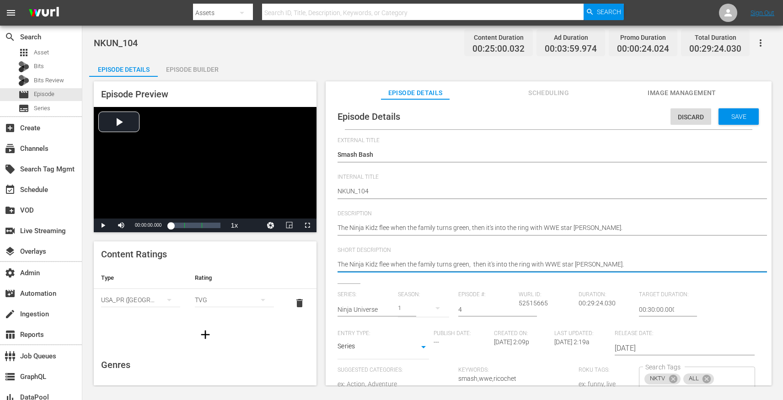
click at [472, 264] on textarea "The Ninja Kidz flee when the family turns green, then it's into the ring with W…" at bounding box center [547, 265] width 418 height 11
type textarea "The Ninja Kidz flee when the family turns green, `then it's into the ring with …"
type textarea "The Ninja Kidz flee when the family turns green, then it's into the ring with W…"
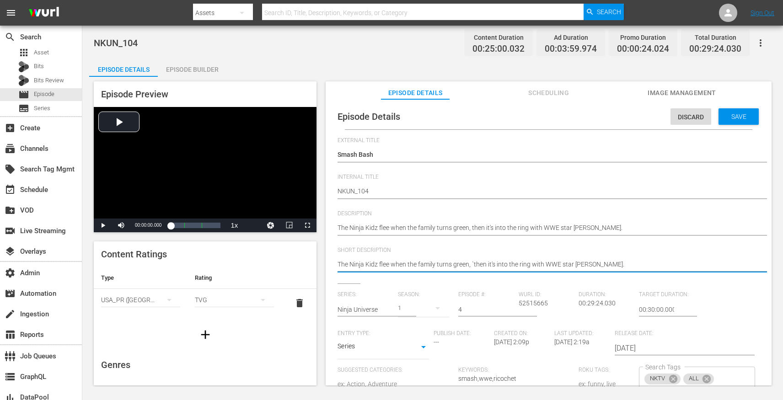
type textarea "The Ninja Kidz flee when the family turns green, then it's into the ring with W…"
click at [44, 92] on span "Episode" at bounding box center [44, 94] width 21 height 9
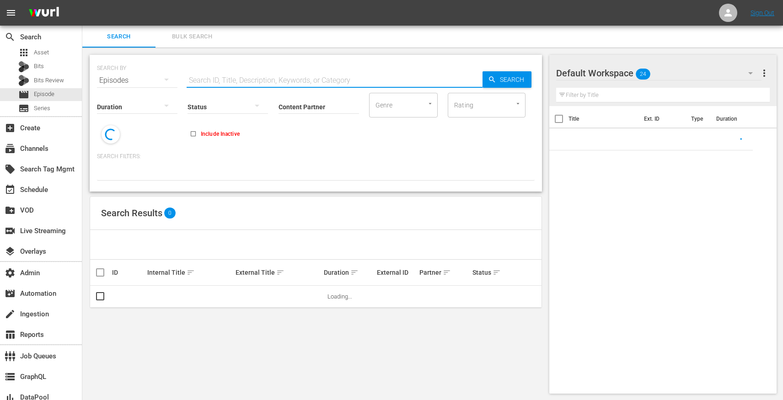
click at [221, 77] on input "text" at bounding box center [335, 81] width 296 height 22
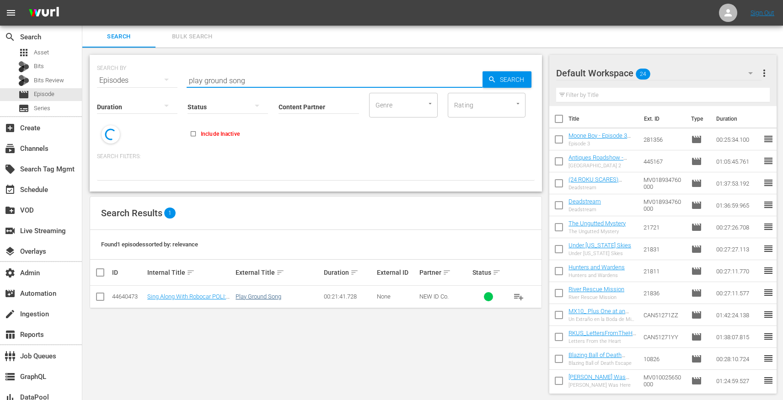
type input "play ground song"
click at [239, 293] on link "Play Ground Song" at bounding box center [259, 296] width 46 height 7
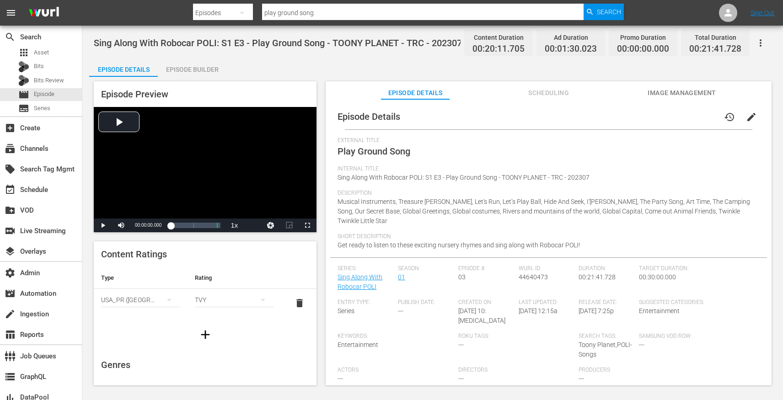
click at [528, 98] on button "Scheduling" at bounding box center [549, 90] width 69 height 18
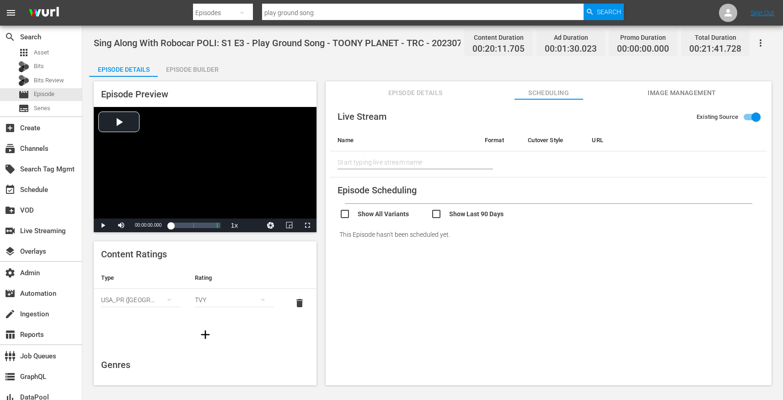
click at [437, 216] on input "checkbox" at bounding box center [477, 215] width 92 height 13
checkbox input "true"
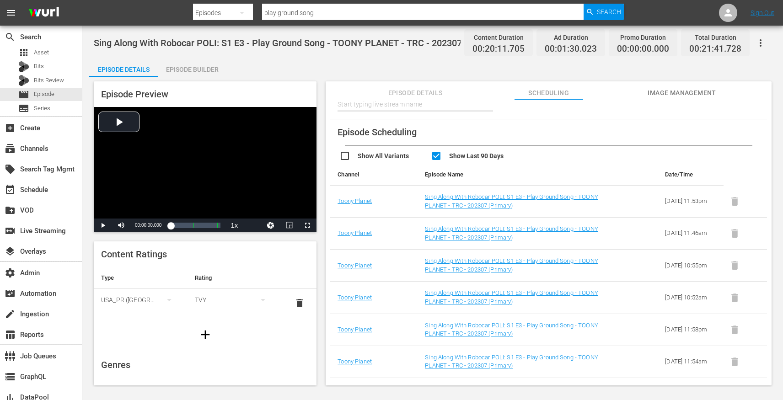
scroll to position [60, 0]
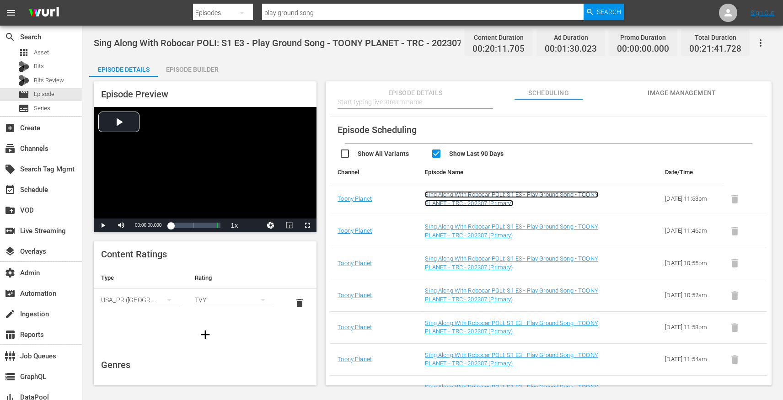
click at [477, 194] on link "Sing Along With Robocar POLI: S1 E3 - Play Ground Song - TOONY PLANET - TRC - 2…" at bounding box center [511, 199] width 173 height 16
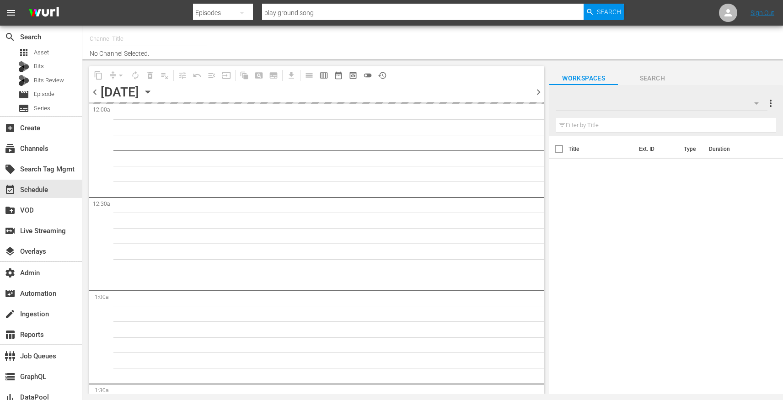
type input "Toony Planet (841)"
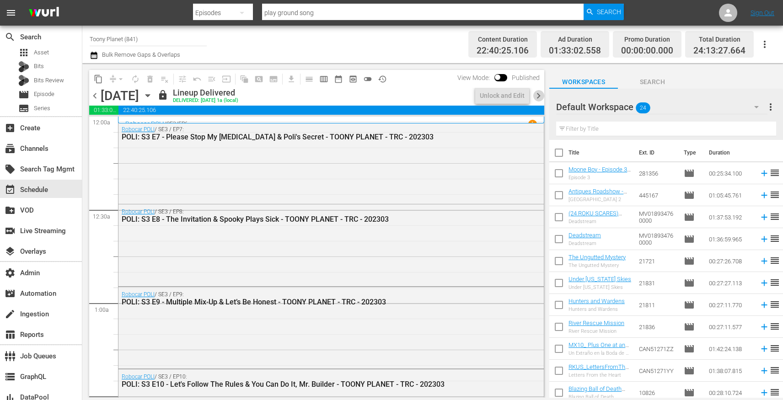
click at [540, 97] on span "chevron_right" at bounding box center [538, 95] width 11 height 11
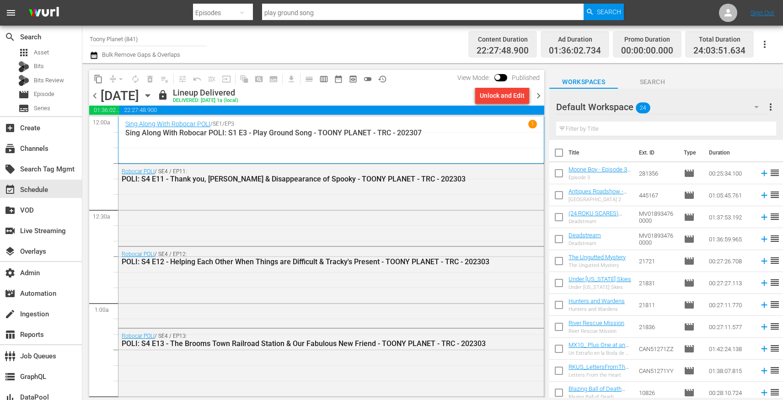
click at [158, 152] on div "Sing Along With Robocar POLI / SE1 / EP3 1 Sing Along With Robocar POLI: S1 E3 …" at bounding box center [331, 140] width 412 height 41
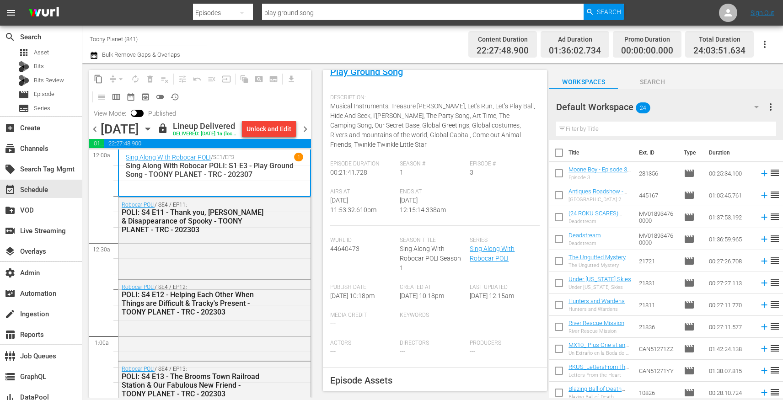
scroll to position [112, 0]
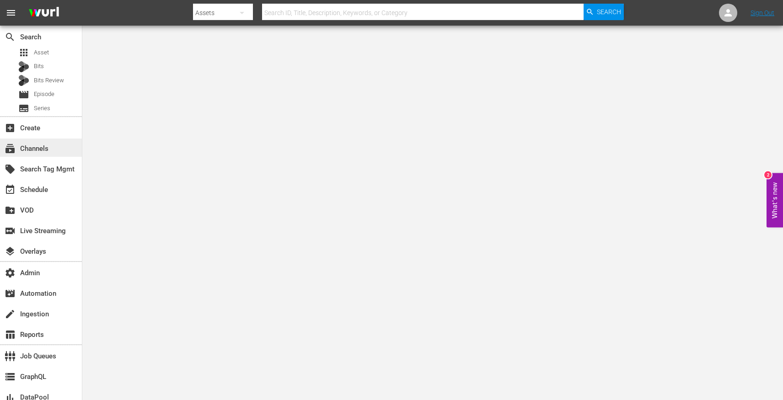
click at [50, 149] on div "subscriptions Channels" at bounding box center [25, 147] width 51 height 8
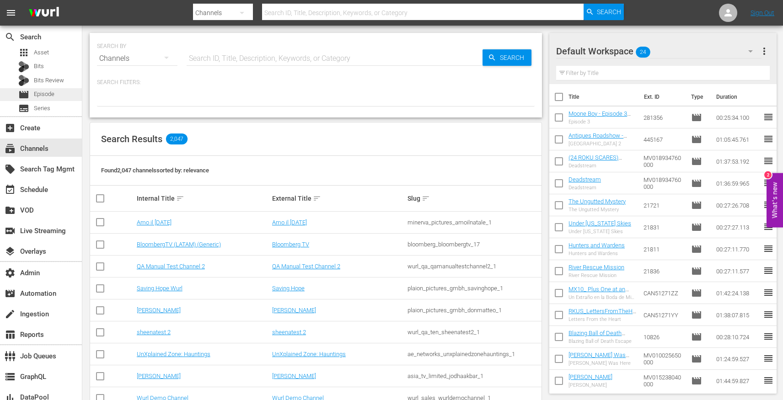
click at [56, 89] on div "movie Episode" at bounding box center [41, 94] width 82 height 13
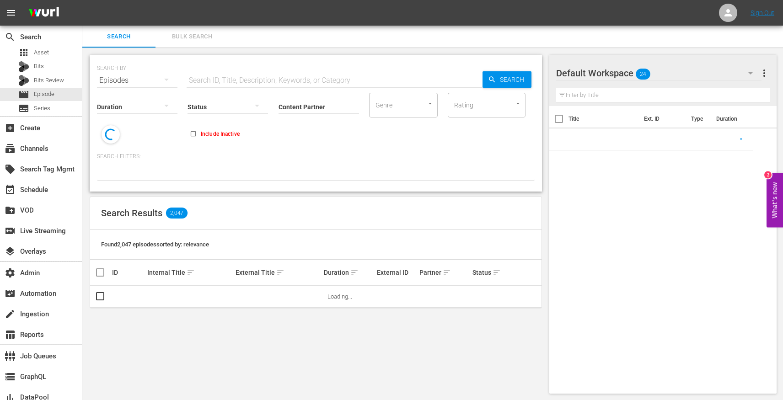
click at [242, 76] on input "text" at bounding box center [335, 81] width 296 height 22
paste input "Belle And The Beast"
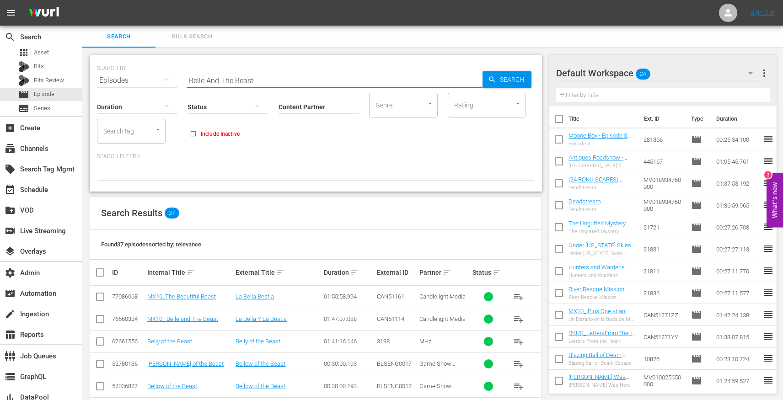
type input "Belle And The Beast"
click at [293, 103] on input "Content Partner" at bounding box center [319, 107] width 81 height 33
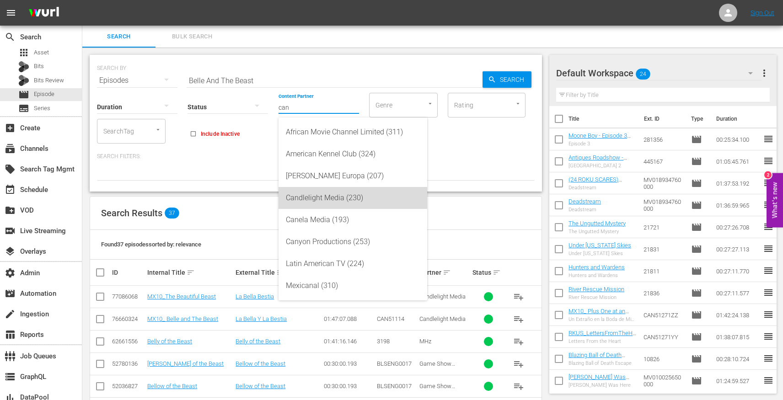
click at [305, 189] on div "Candlelight Media (230)" at bounding box center [353, 198] width 134 height 22
type input "Candlelight Media (230)"
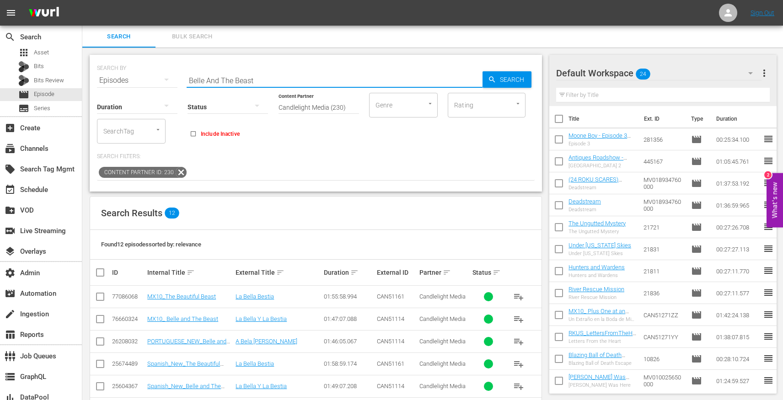
click at [211, 76] on input "Belle And The Beast" at bounding box center [335, 81] width 296 height 22
paste input "16854099"
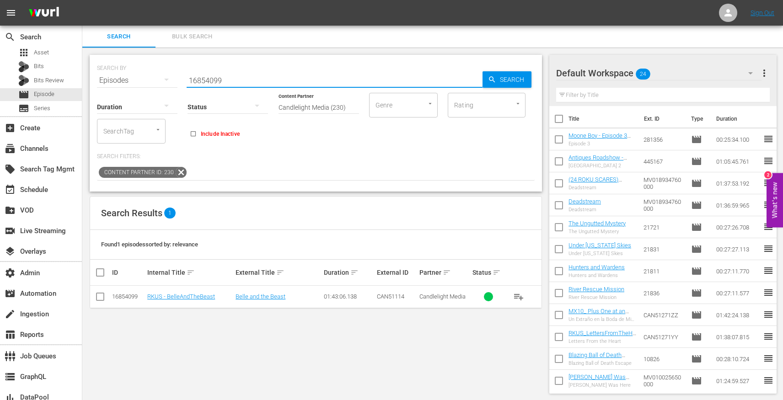
type input "16854099"
click at [254, 300] on td "Belle and the Beast" at bounding box center [278, 297] width 88 height 22
click at [254, 300] on link "Belle and the Beast" at bounding box center [261, 296] width 50 height 7
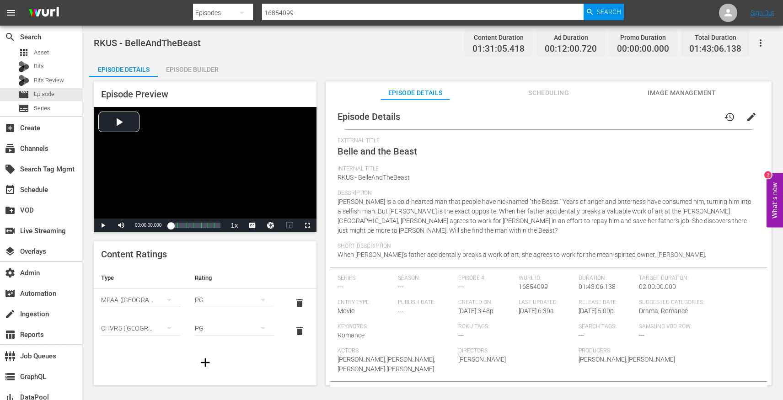
click at [544, 94] on span "Scheduling" at bounding box center [549, 92] width 69 height 11
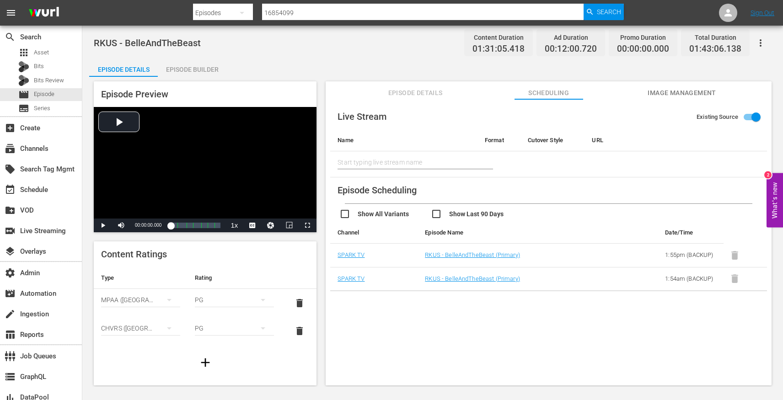
click at [438, 212] on input "checkbox" at bounding box center [477, 215] width 92 height 13
checkbox input "true"
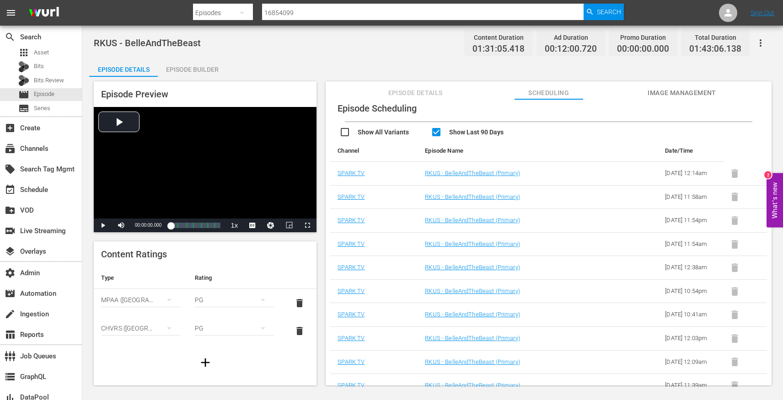
scroll to position [81, 0]
click at [453, 225] on link "RKUS - BelleAndTheBeast (Primary)" at bounding box center [472, 221] width 95 height 7
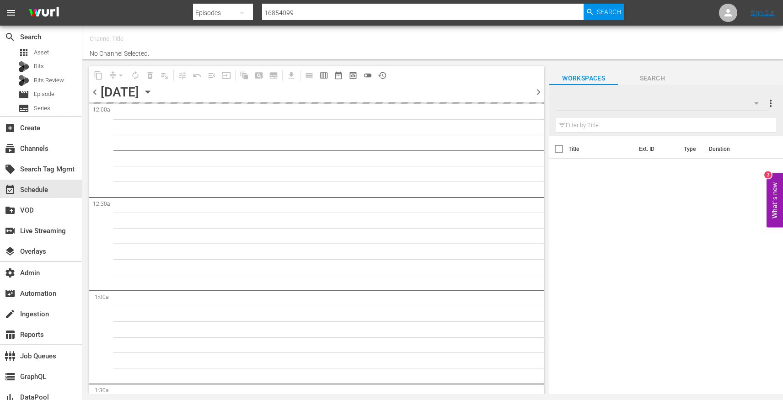
type input "ROKU-US -SPARK TV (1077)"
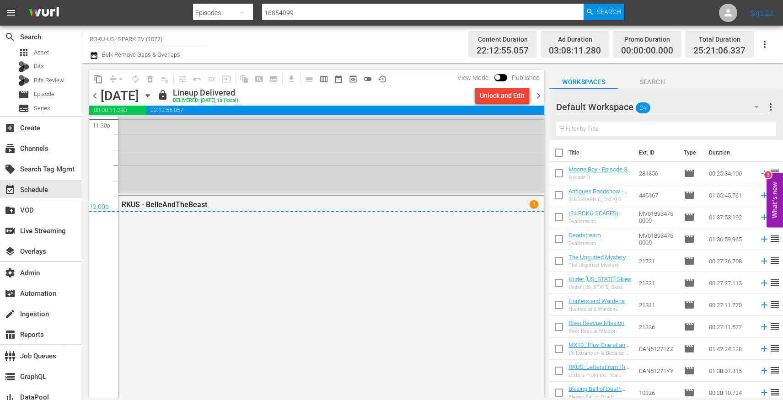
scroll to position [4378, 0]
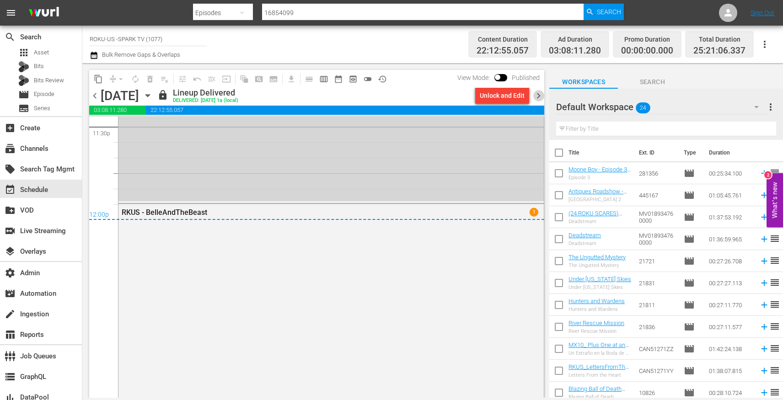
click at [541, 94] on span "chevron_right" at bounding box center [538, 95] width 11 height 11
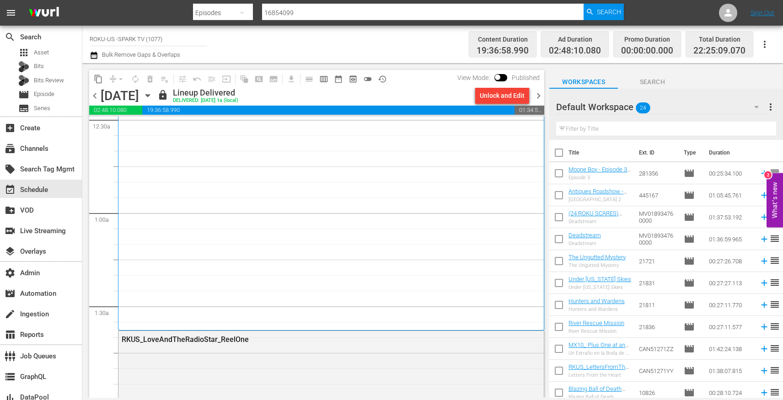
scroll to position [94, 0]
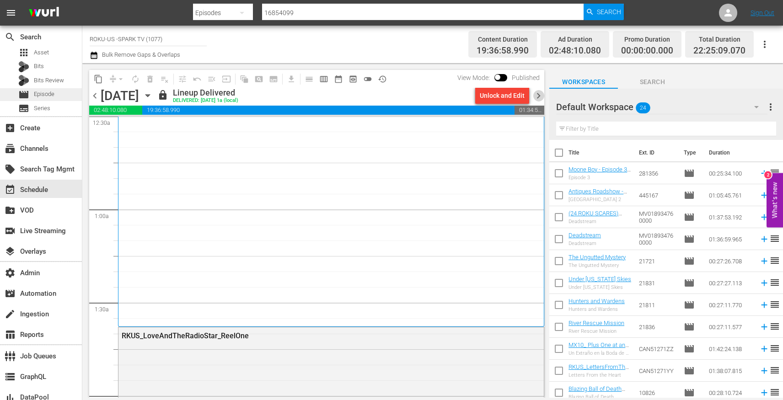
click at [49, 92] on span "Episode" at bounding box center [44, 94] width 21 height 9
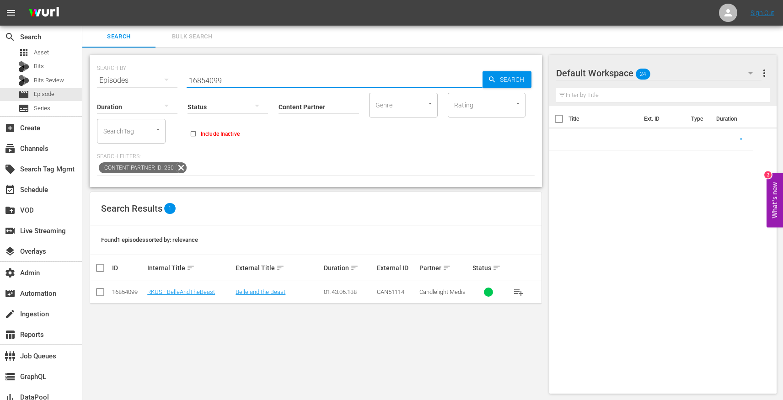
click at [190, 78] on input "16854099" at bounding box center [335, 81] width 296 height 22
paste input "22351264"
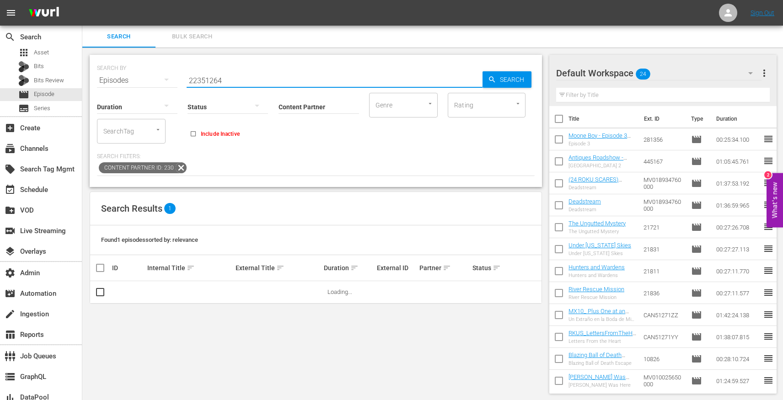
type input "22351264"
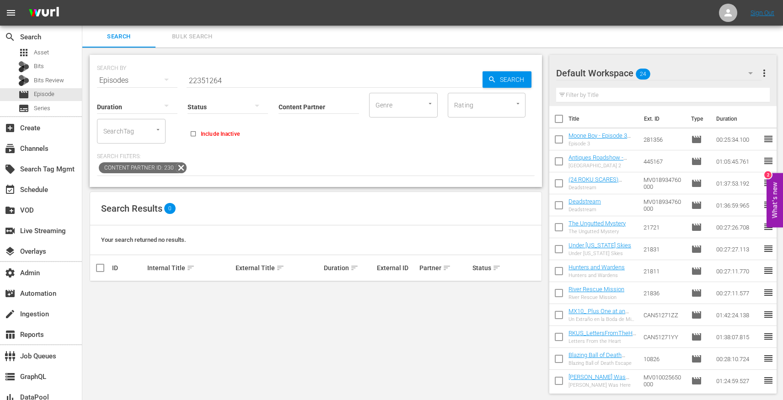
click at [178, 169] on icon at bounding box center [181, 167] width 11 height 11
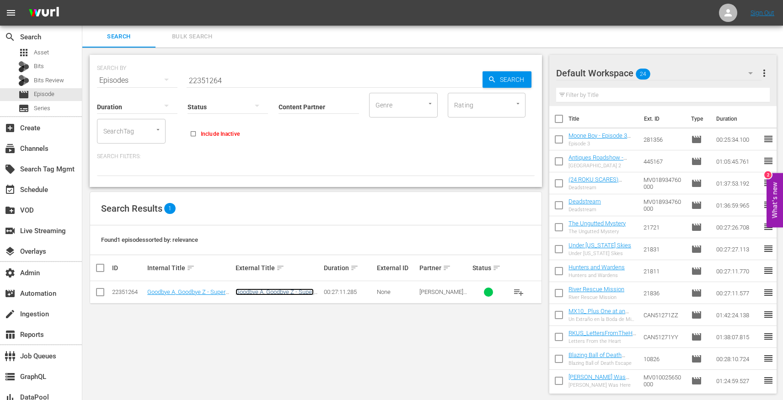
click at [268, 295] on link "Goodbye A, Goodbye Z - Super Simple ABCs and more" at bounding box center [275, 296] width 78 height 14
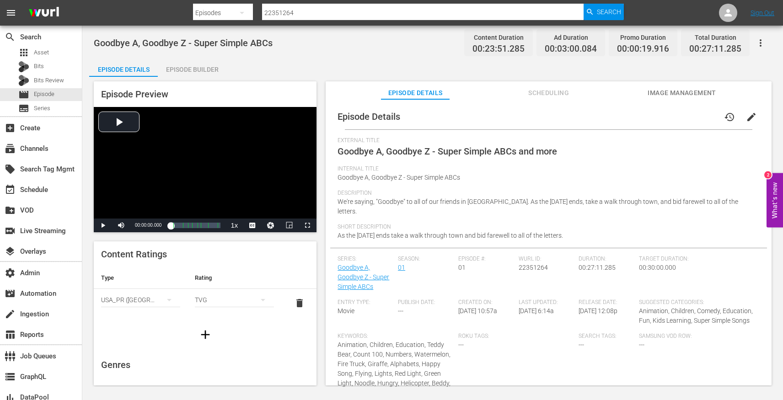
click at [748, 119] on span "edit" at bounding box center [751, 117] width 11 height 11
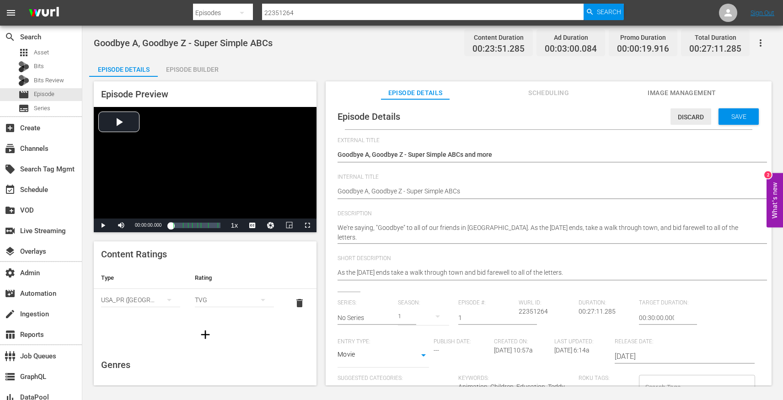
click at [685, 113] on div "Discard" at bounding box center [691, 116] width 41 height 17
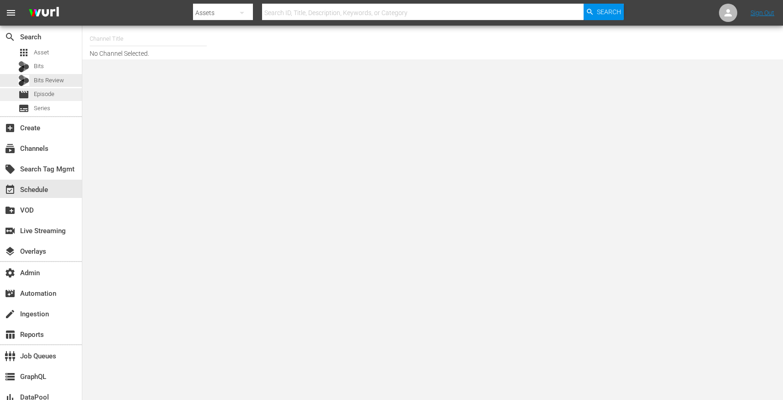
click at [59, 88] on div "movie Episode" at bounding box center [41, 94] width 82 height 13
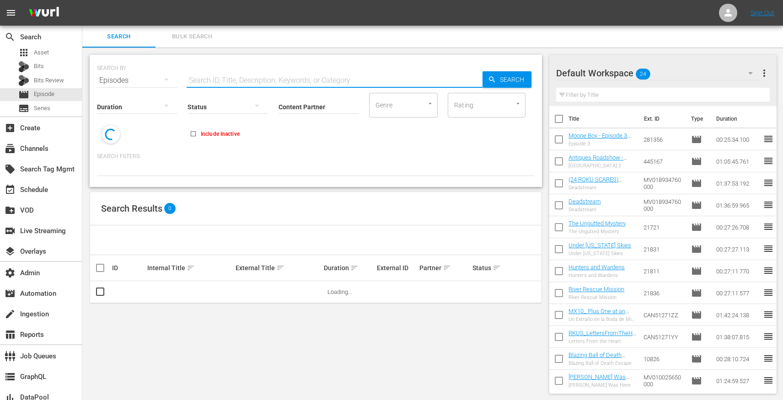
click at [193, 81] on input "text" at bounding box center [335, 81] width 296 height 22
paste input "59783282"
type input "59783282"
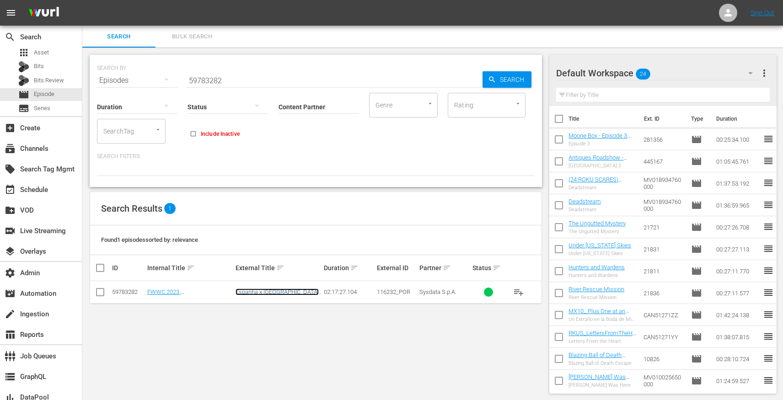
click at [288, 289] on link "Espanha x [GEOGRAPHIC_DATA] | Final | Copa do Mundo FIFA Feminina de 2023, em […" at bounding box center [277, 309] width 83 height 41
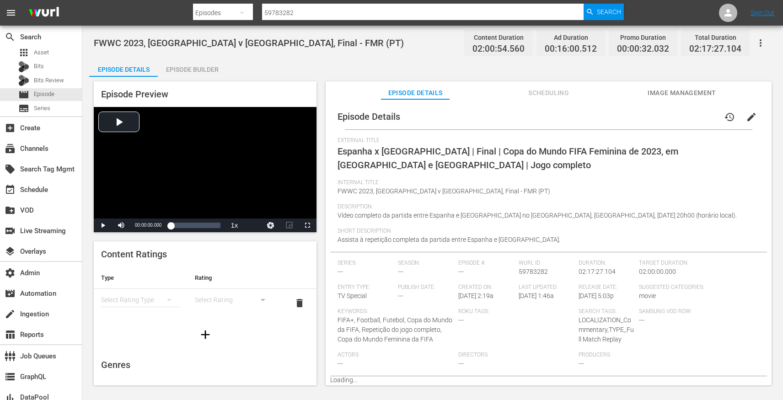
click at [561, 87] on span "Scheduling" at bounding box center [549, 92] width 69 height 11
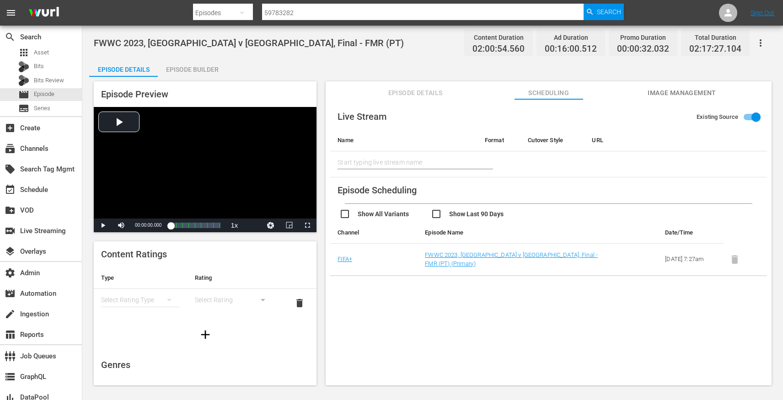
click at [439, 211] on input "checkbox" at bounding box center [477, 215] width 92 height 13
checkbox input "true"
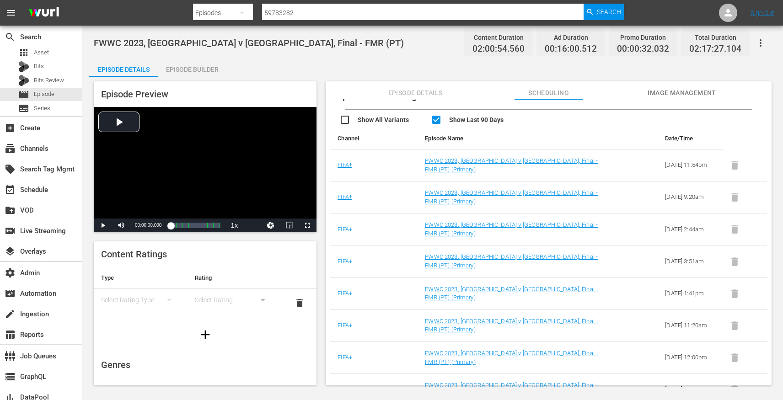
scroll to position [101, 0]
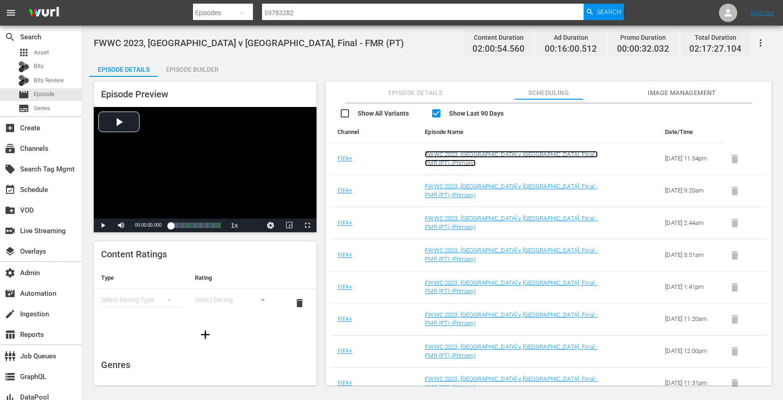
click at [477, 157] on link "FWWC 2023, Spain v England, Final - FMR (PT) (Primary)" at bounding box center [511, 159] width 173 height 16
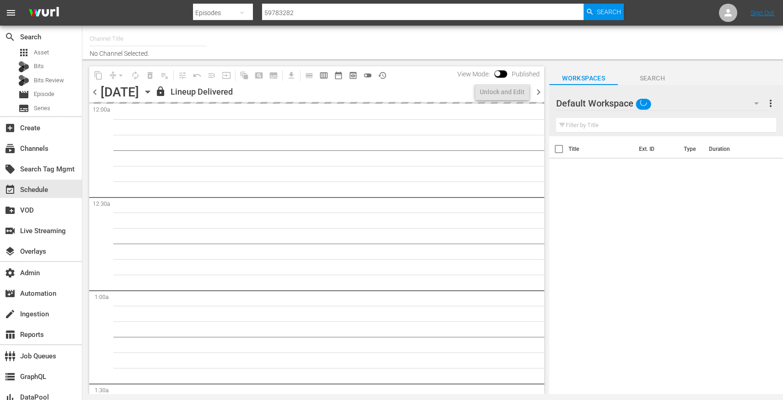
type input "FIFA+ Portuguese Local (1776)"
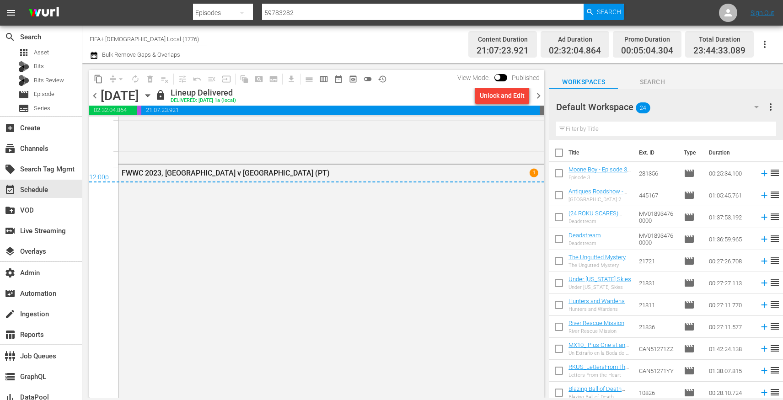
scroll to position [4412, 0]
click at [541, 97] on span "chevron_right" at bounding box center [538, 95] width 11 height 11
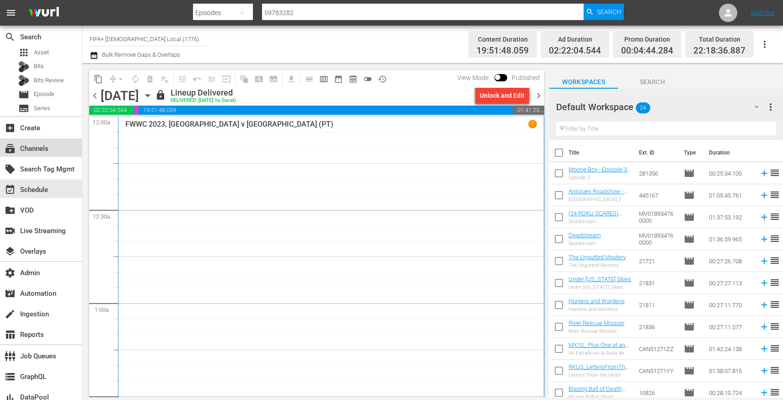
click at [58, 148] on div "subscriptions Channels" at bounding box center [41, 148] width 82 height 18
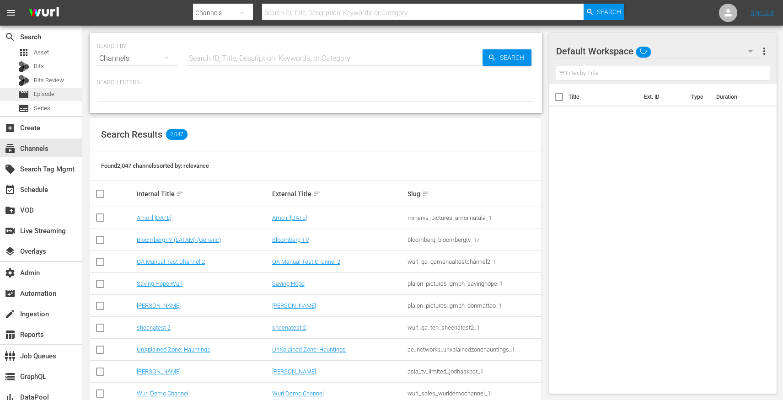
click at [47, 94] on span "Episode" at bounding box center [44, 94] width 21 height 9
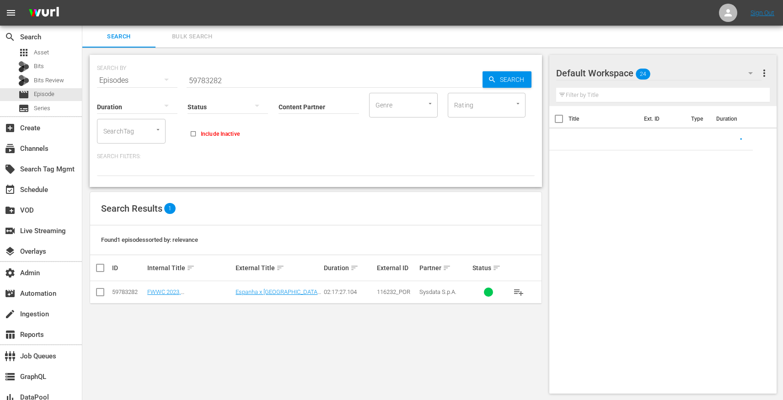
click at [221, 76] on input "59783282" at bounding box center [335, 81] width 296 height 22
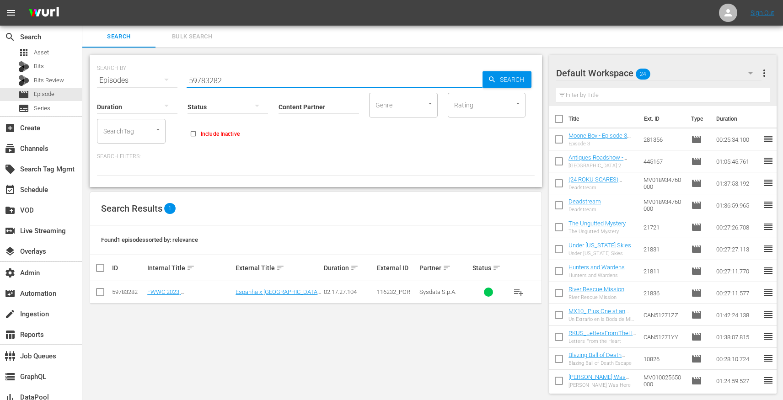
paste input "87110187"
click at [281, 292] on link "Espanha x Inglaterra | Final | Copa do Mundo FIFA Feminina de 2023, em Austráli…" at bounding box center [277, 309] width 83 height 41
click at [253, 81] on input "59783282" at bounding box center [335, 81] width 296 height 22
paste input "48609860"
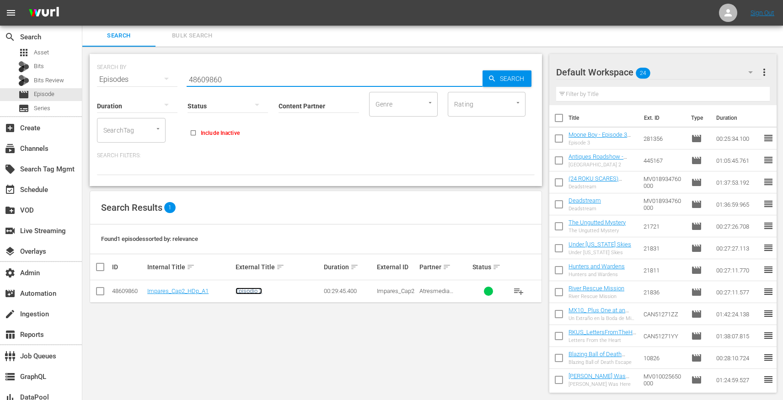
click at [247, 293] on link "Episodio 2" at bounding box center [249, 291] width 27 height 7
click at [237, 79] on input "48609860" at bounding box center [335, 80] width 296 height 22
paste input "51270067"
type input "51270067"
click at [251, 292] on link "Las 50 mujeres más influyentes de la realeza" at bounding box center [277, 295] width 83 height 14
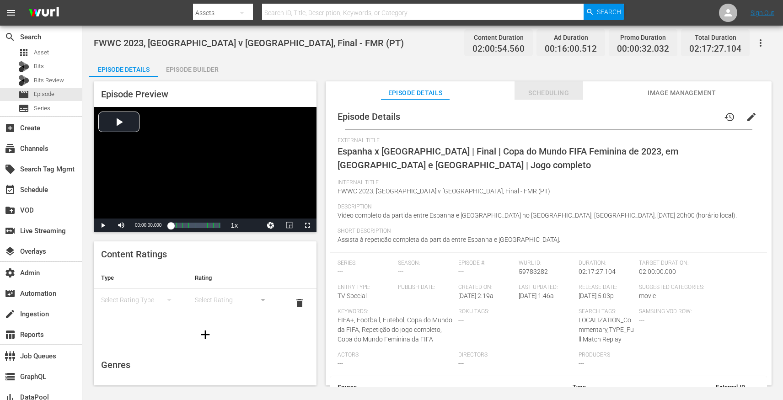
click at [547, 85] on button "Scheduling" at bounding box center [549, 90] width 69 height 18
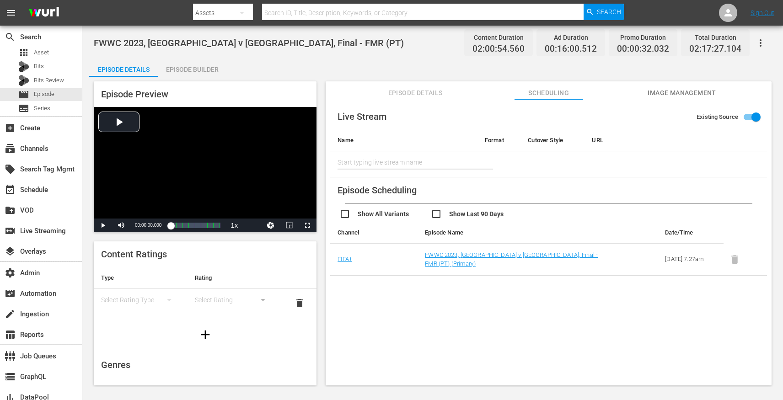
click at [436, 211] on input "checkbox" at bounding box center [477, 215] width 92 height 13
checkbox input "true"
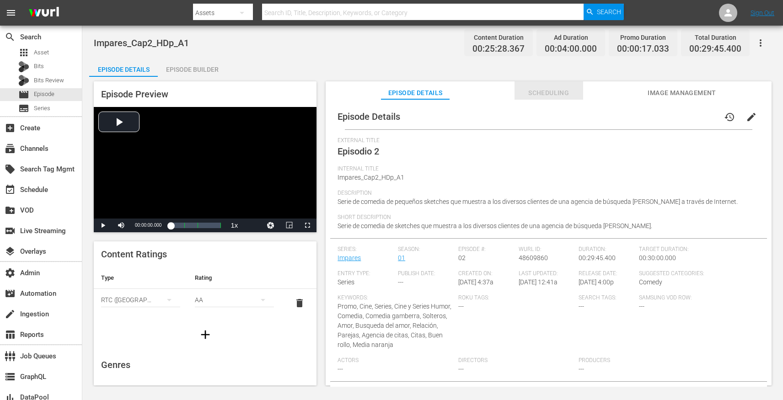
click at [540, 97] on span "Scheduling" at bounding box center [549, 92] width 69 height 11
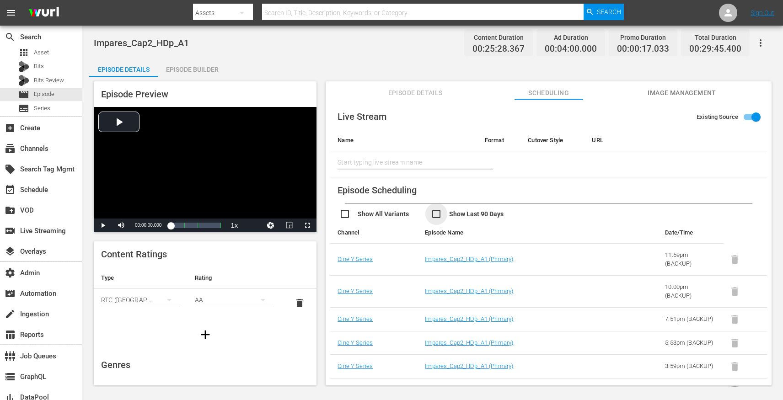
click at [438, 213] on input "checkbox" at bounding box center [477, 215] width 92 height 13
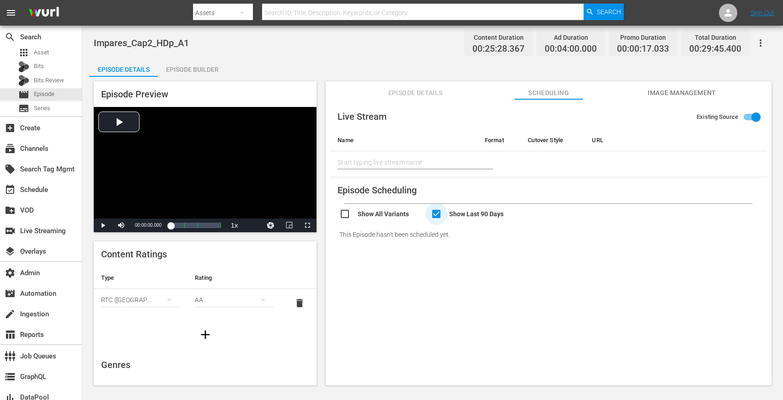
click at [438, 213] on input "checkbox" at bounding box center [477, 215] width 92 height 13
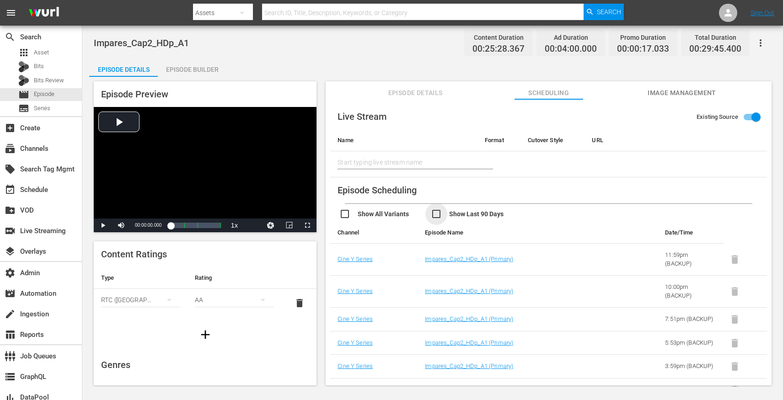
click at [438, 214] on input "checkbox" at bounding box center [477, 215] width 92 height 13
checkbox input "true"
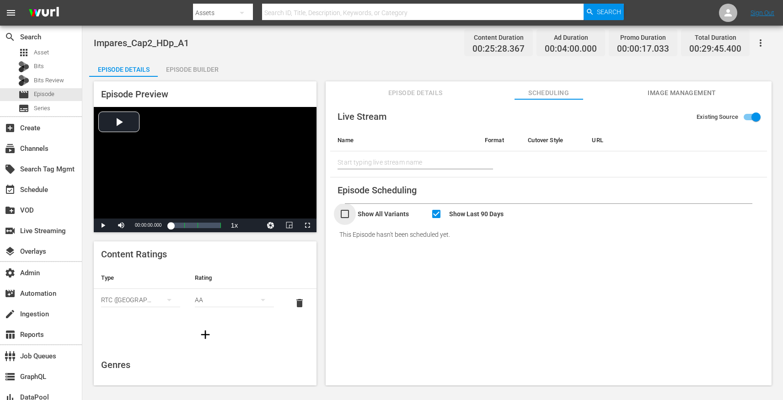
click at [344, 213] on input "checkbox" at bounding box center [386, 215] width 92 height 13
checkbox input "true"
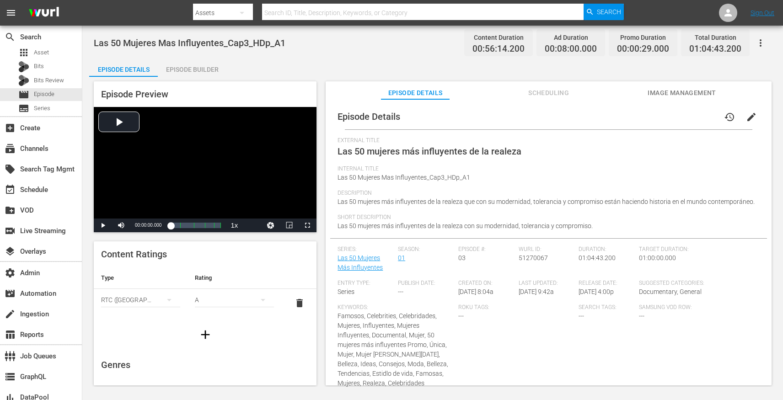
click at [566, 84] on button "Scheduling" at bounding box center [549, 90] width 69 height 18
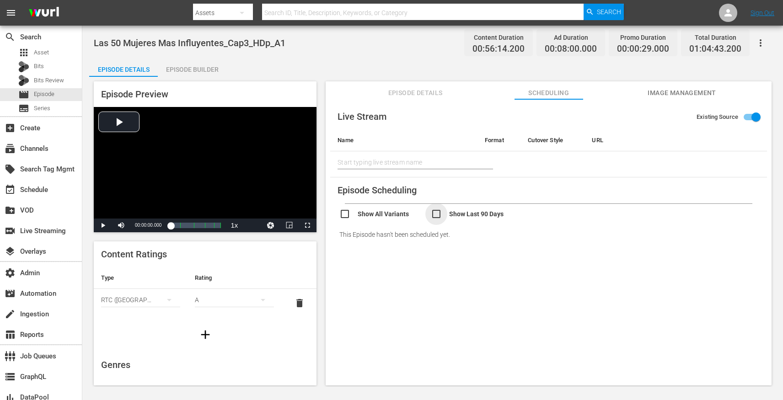
click at [434, 212] on input "checkbox" at bounding box center [477, 215] width 92 height 13
checkbox input "true"
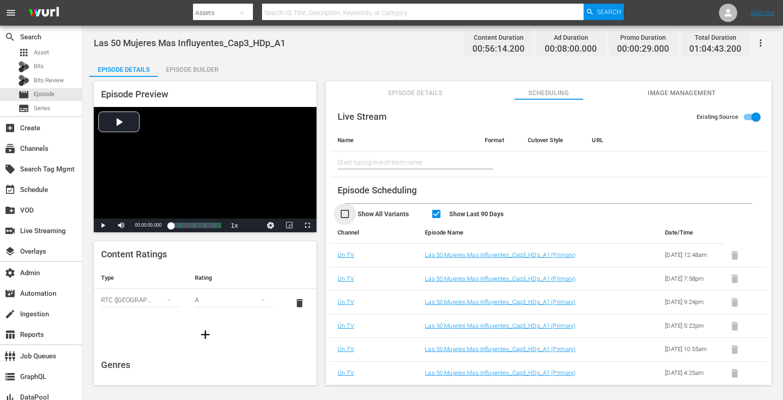
click at [377, 213] on input "checkbox" at bounding box center [386, 215] width 92 height 13
checkbox input "true"
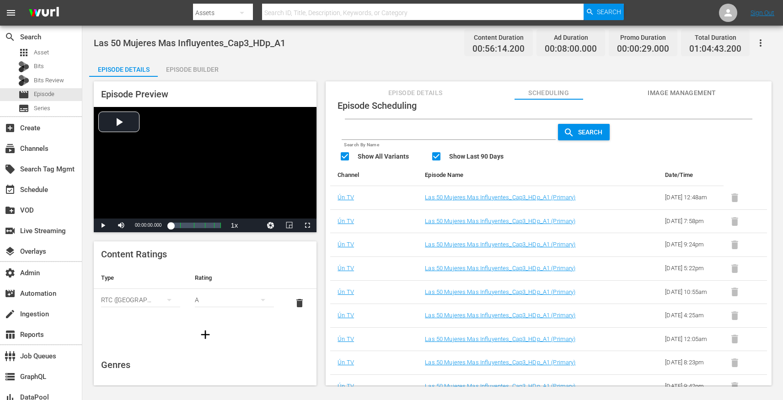
scroll to position [83, 0]
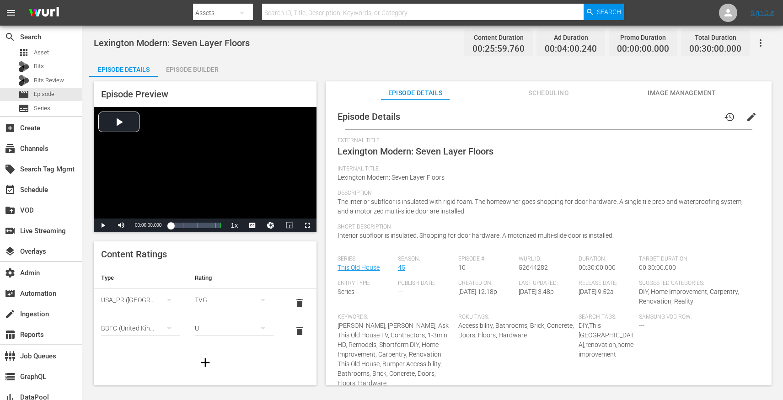
click at [533, 93] on span "Scheduling" at bounding box center [549, 92] width 69 height 11
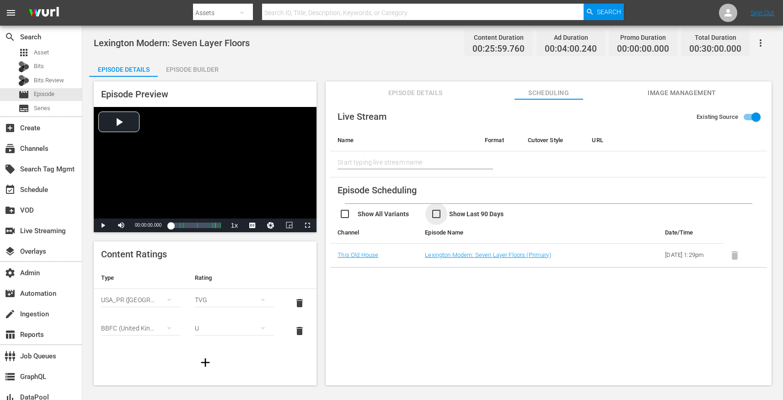
click at [436, 214] on input "checkbox" at bounding box center [477, 215] width 92 height 13
checkbox input "true"
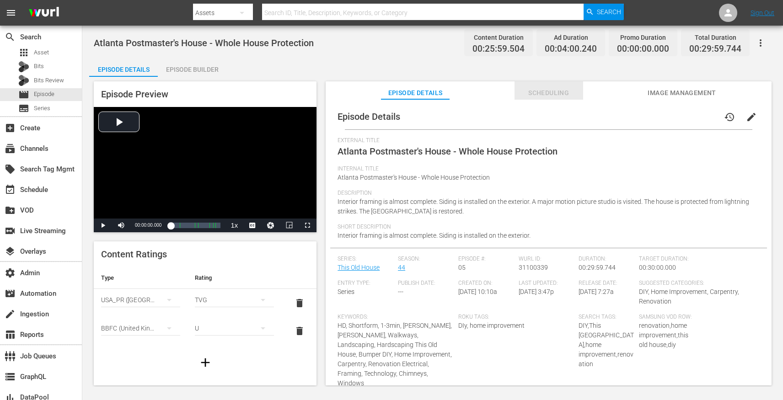
click at [535, 92] on span "Scheduling" at bounding box center [549, 92] width 69 height 11
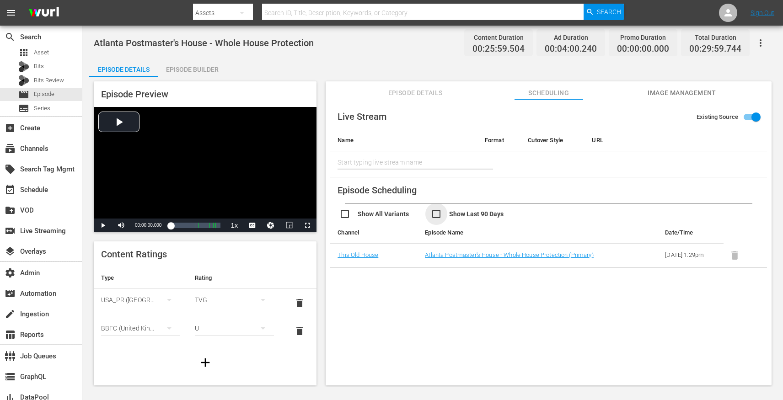
click at [437, 212] on input "checkbox" at bounding box center [477, 215] width 92 height 13
checkbox input "true"
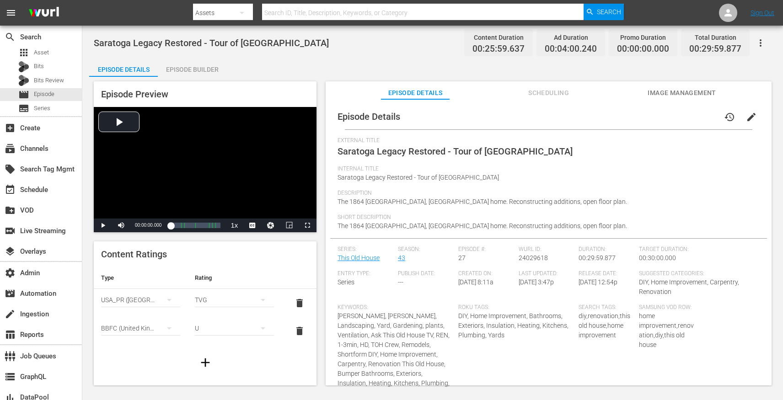
click at [550, 86] on button "Scheduling" at bounding box center [549, 90] width 69 height 18
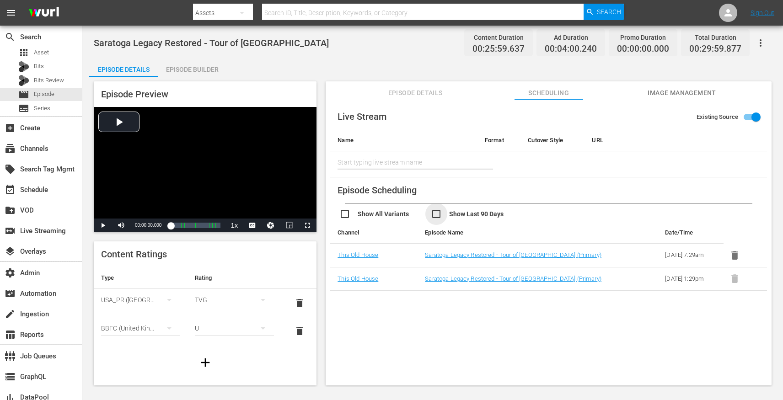
click at [440, 216] on input "checkbox" at bounding box center [477, 215] width 92 height 13
checkbox input "true"
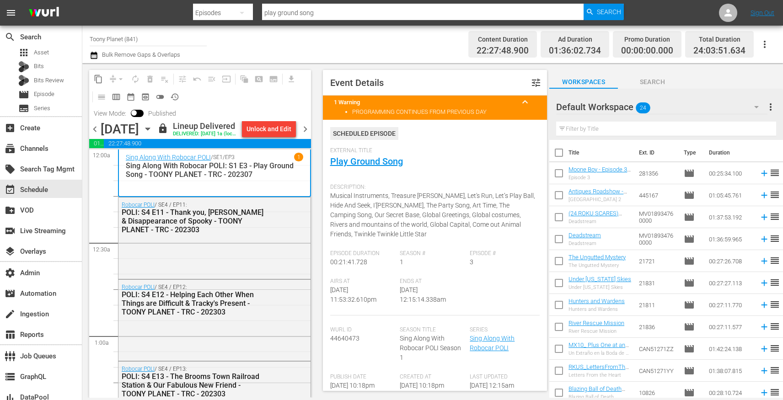
scroll to position [112, 0]
